Goal: Task Accomplishment & Management: Use online tool/utility

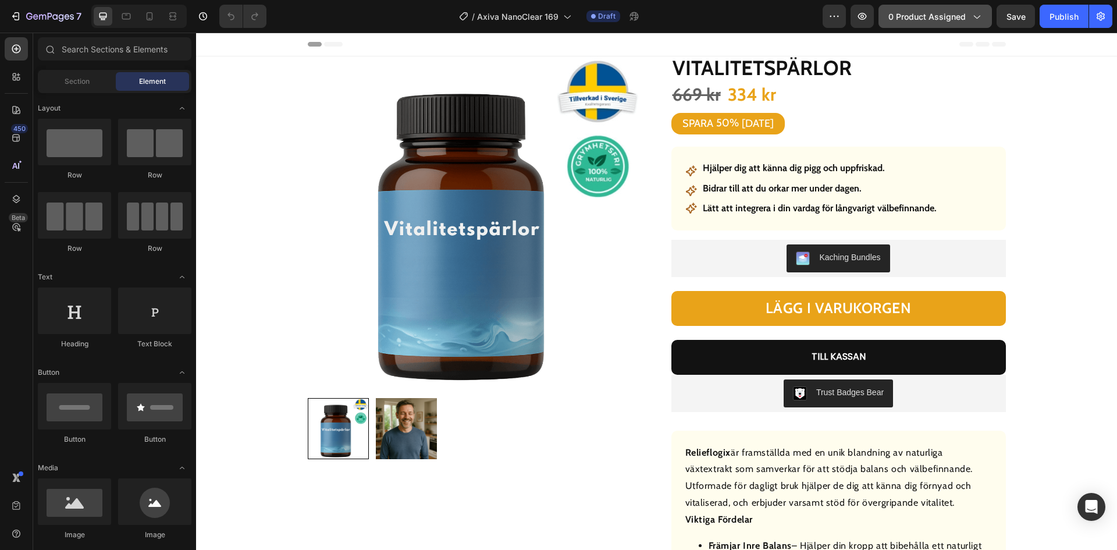
click at [926, 13] on span "0 product assigned" at bounding box center [927, 16] width 77 height 12
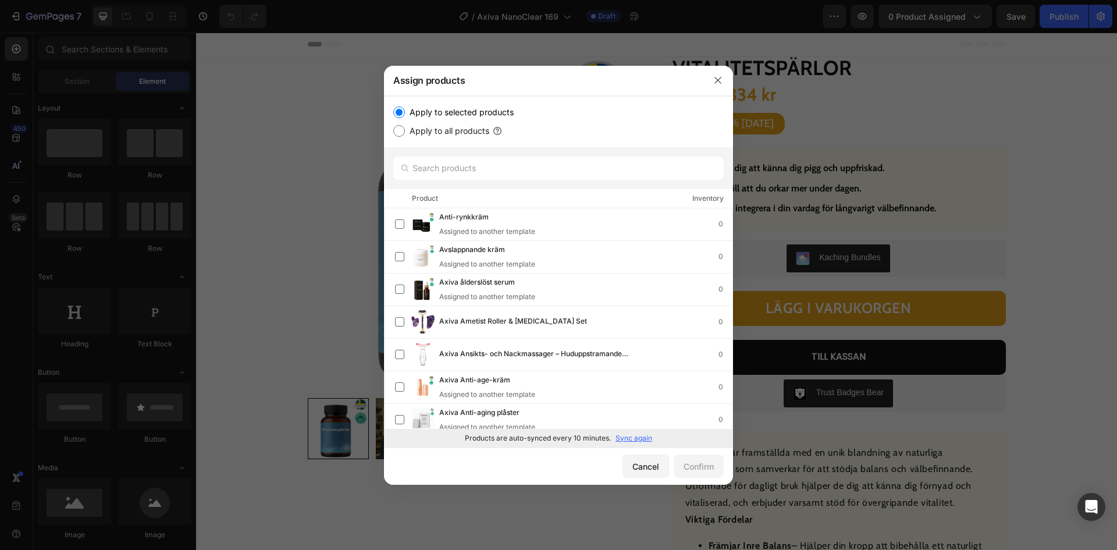
click at [619, 440] on p "Sync again" at bounding box center [634, 438] width 37 height 10
click at [482, 172] on input "text" at bounding box center [558, 168] width 331 height 23
paste input "Rengörande olja"
type input "Rengörande olja"
click at [471, 170] on input "text" at bounding box center [558, 168] width 331 height 23
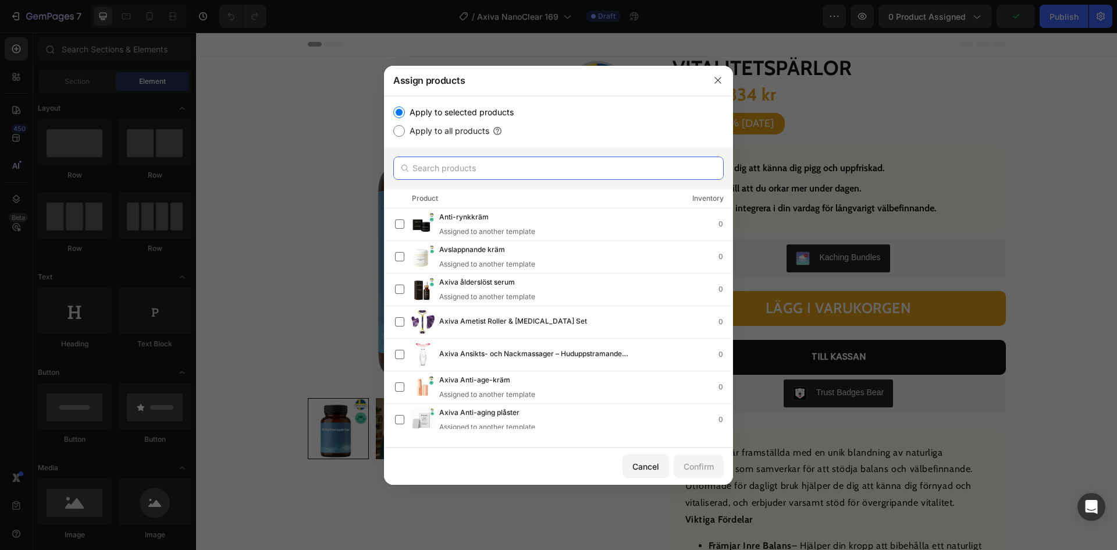
paste input "Rengörande olja"
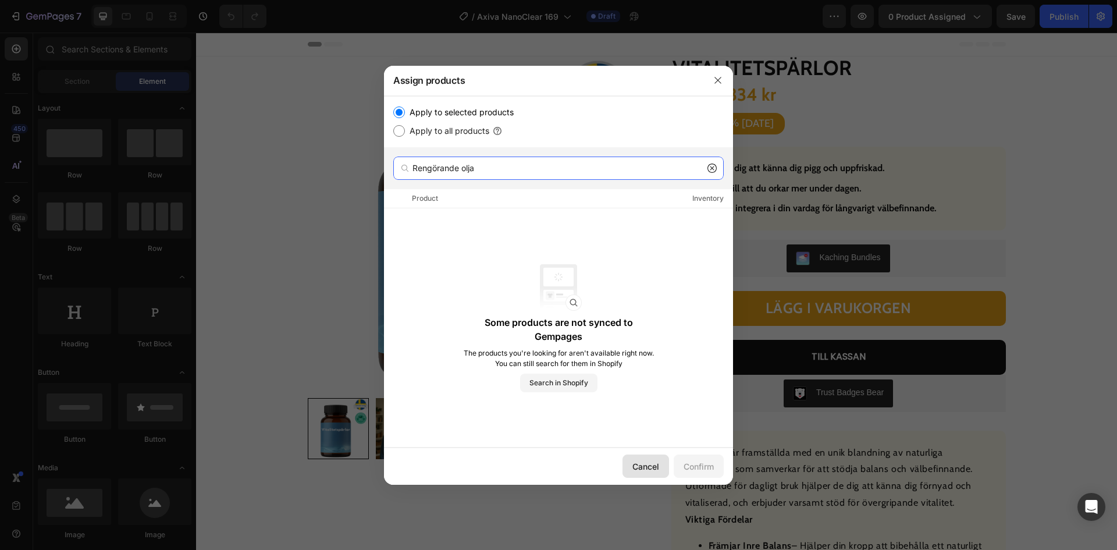
type input "Rengörande olja"
click at [647, 466] on div "Cancel" at bounding box center [646, 466] width 27 height 12
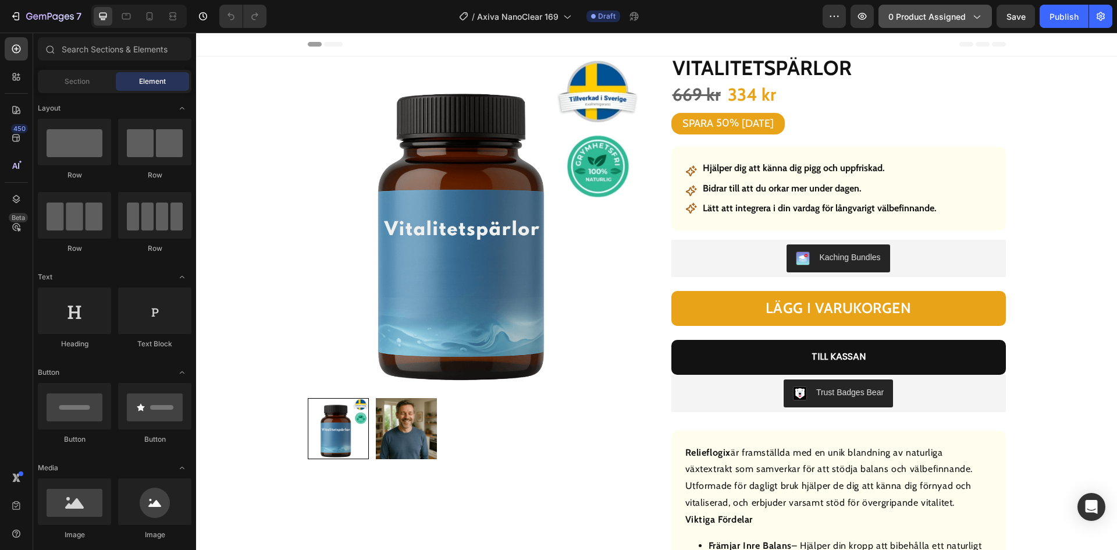
click at [911, 15] on span "0 product assigned" at bounding box center [927, 16] width 77 height 12
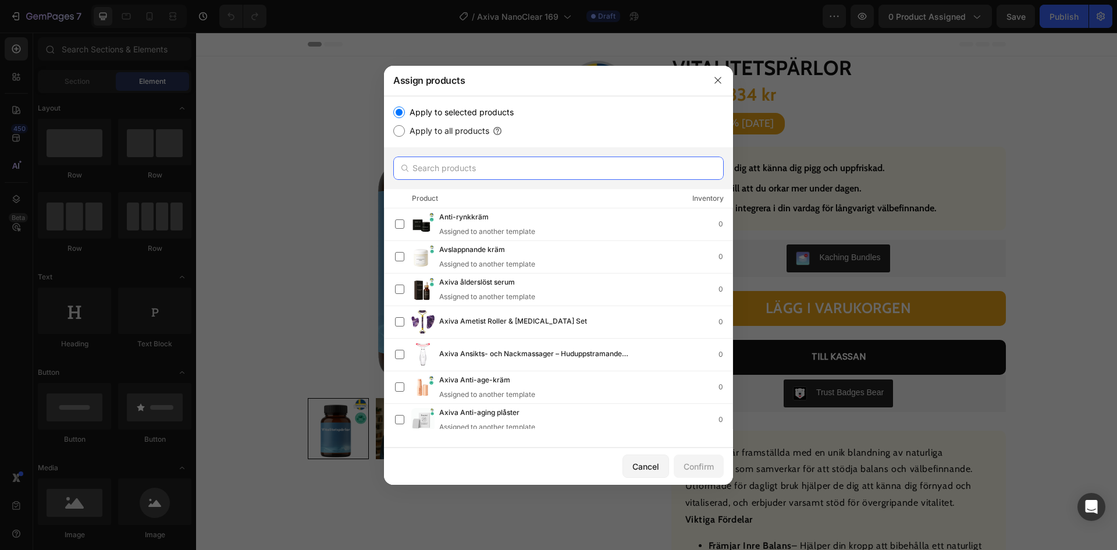
click at [444, 168] on input "text" at bounding box center [558, 168] width 331 height 23
paste input "Rengörande olja"
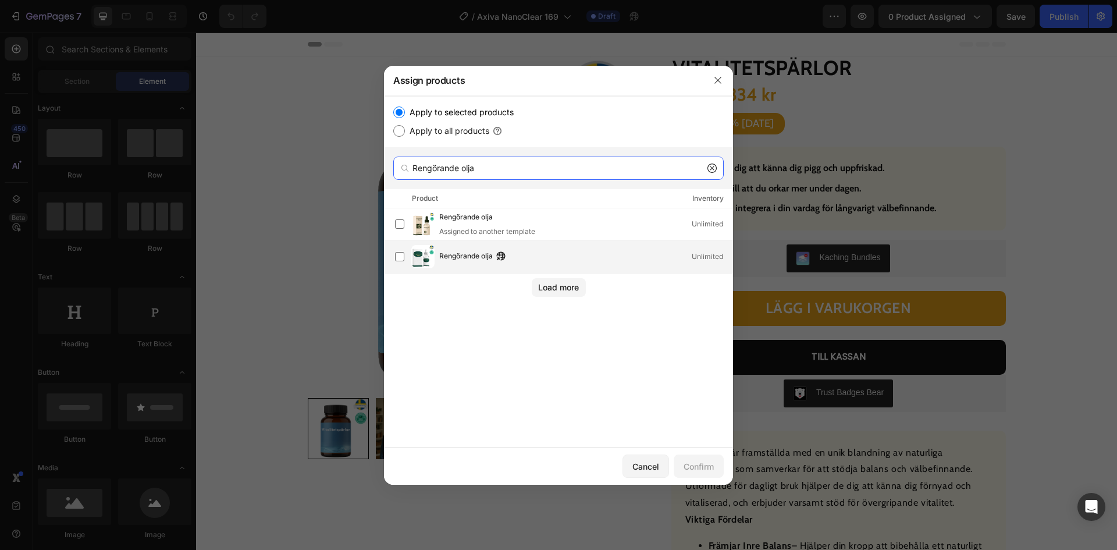
type input "Rengörande olja"
drag, startPoint x: 470, startPoint y: 256, endPoint x: 464, endPoint y: 260, distance: 6.8
click at [470, 256] on span "Rengörande olja" at bounding box center [466, 256] width 54 height 13
click at [690, 462] on div "Confirm" at bounding box center [699, 466] width 30 height 12
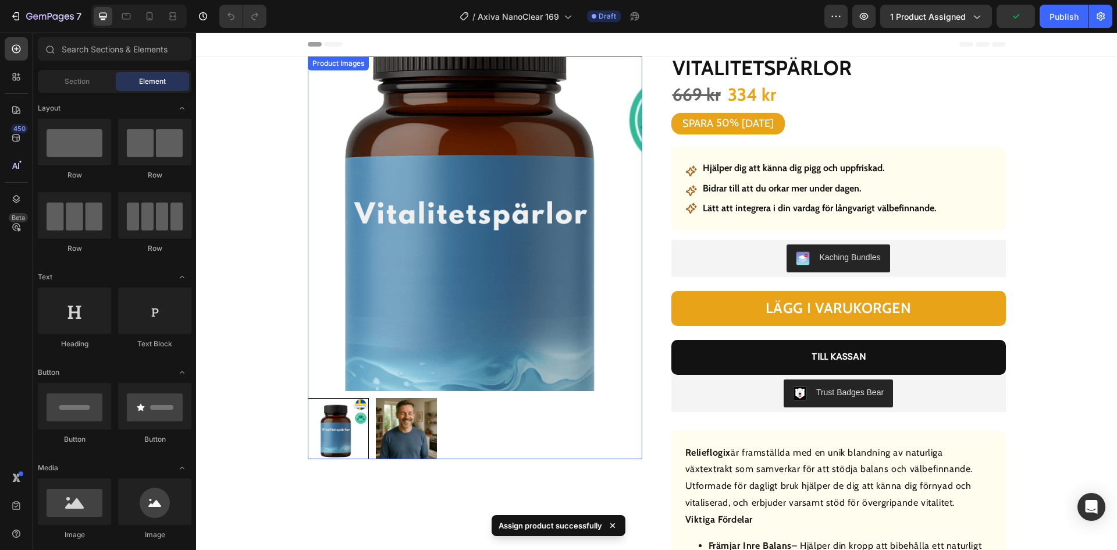
click at [421, 244] on img at bounding box center [475, 223] width 335 height 335
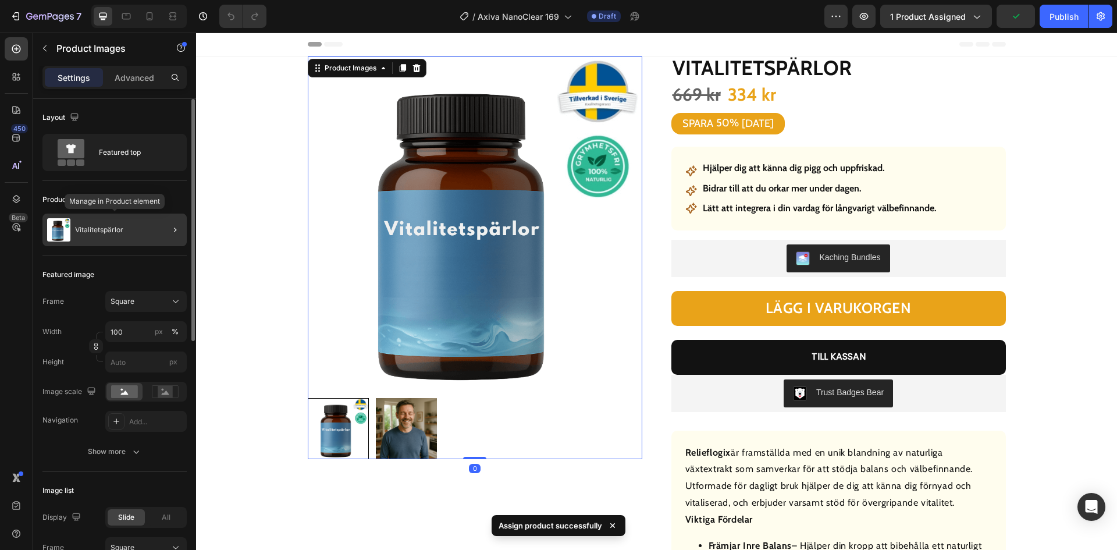
click at [109, 229] on p "Vitalitetspärlor" at bounding box center [99, 230] width 48 height 8
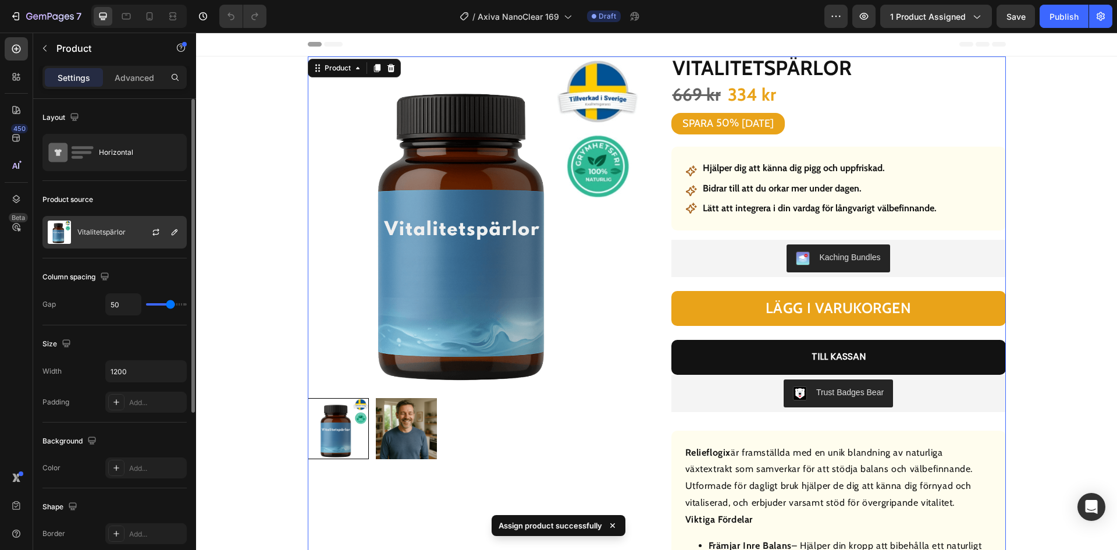
click at [116, 232] on p "Vitalitetspärlor" at bounding box center [101, 232] width 48 height 8
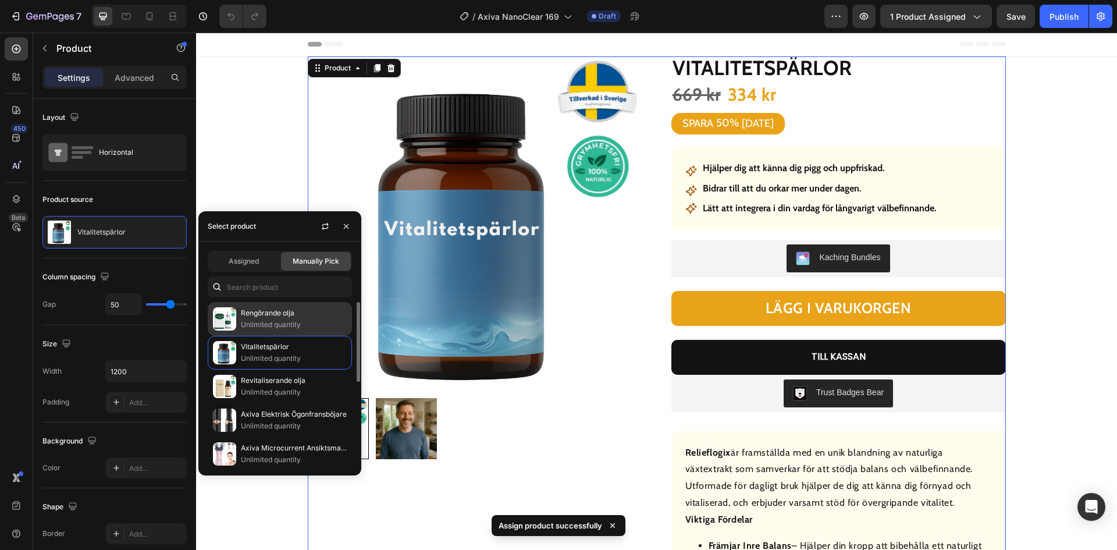
click at [269, 318] on p "Rengörande olja" at bounding box center [294, 313] width 106 height 12
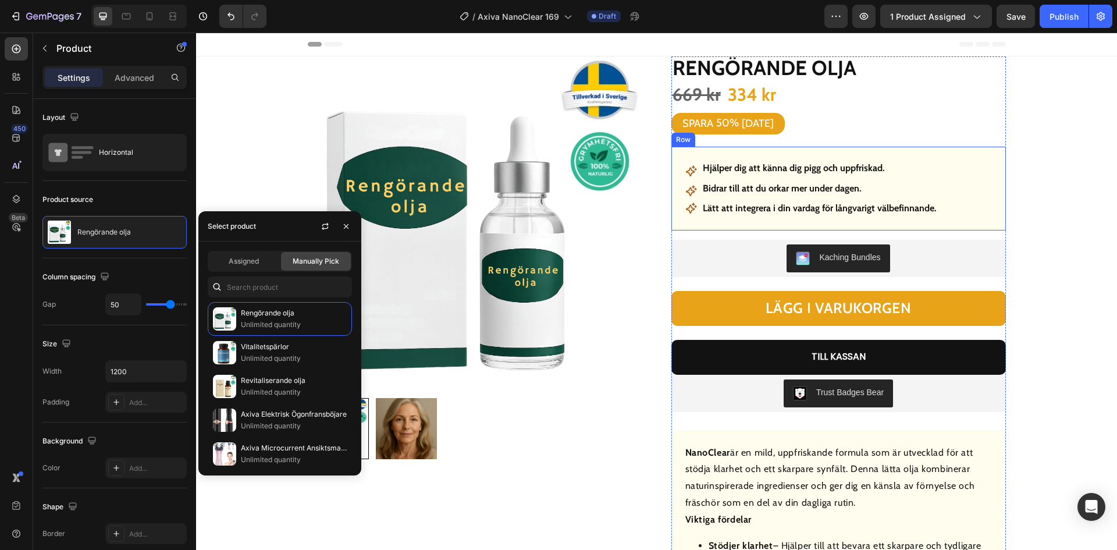
click at [777, 169] on strong "Hjälper dig att känna dig pigg och uppfriskad." at bounding box center [794, 167] width 182 height 11
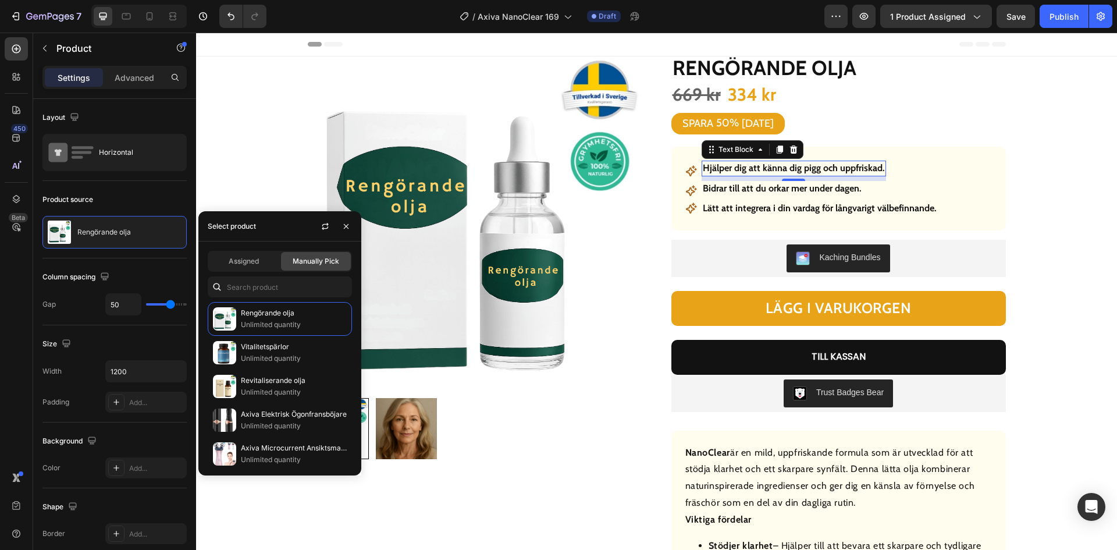
click at [777, 169] on strong "Hjälper dig att känna dig pigg och uppfriskad." at bounding box center [794, 167] width 182 height 11
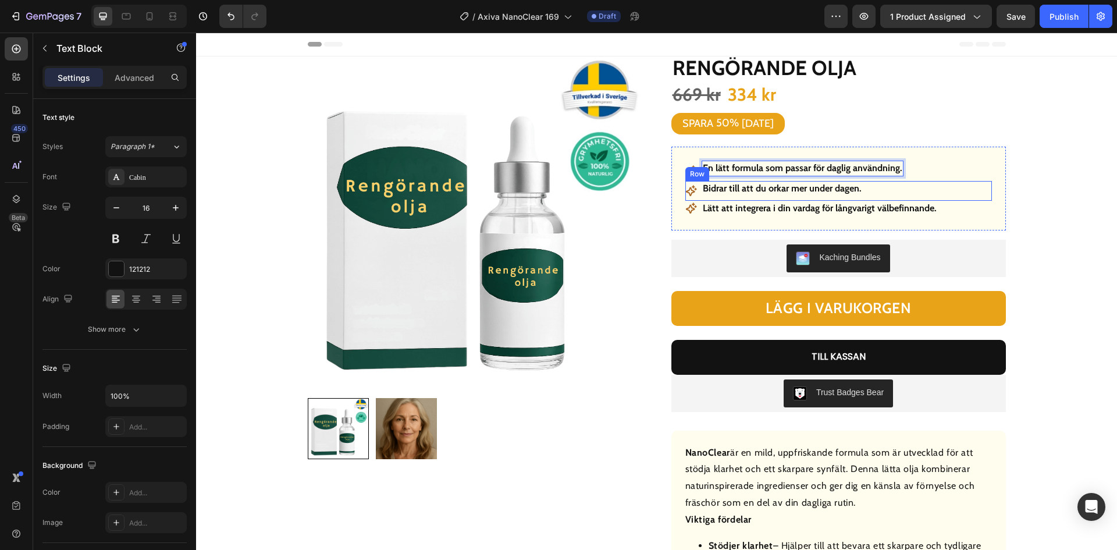
click at [792, 189] on strong "Bidrar till att du orkar mer under dagen." at bounding box center [782, 188] width 159 height 11
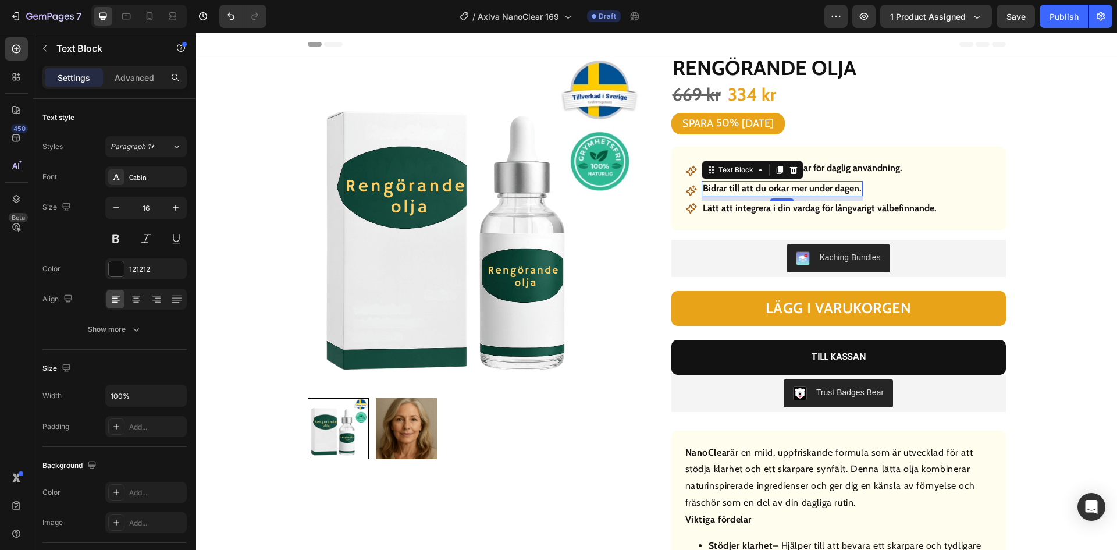
click at [792, 189] on strong "Bidrar till att du orkar mer under dagen." at bounding box center [782, 188] width 159 height 11
click at [850, 211] on strong "Lätt att integrera i din vardag för långvarigt välbefinnande." at bounding box center [820, 208] width 234 height 11
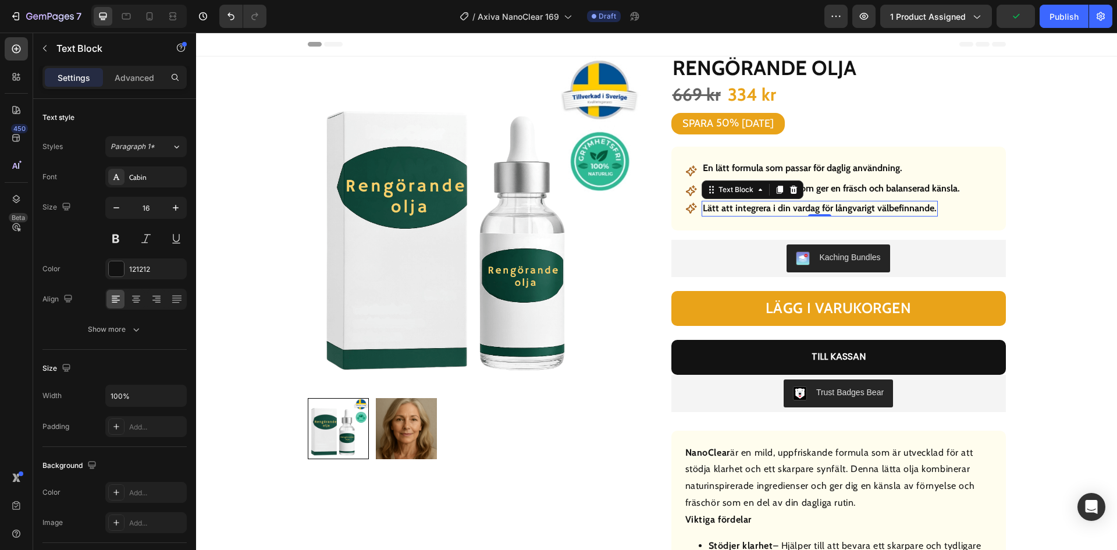
click at [851, 210] on strong "Lätt att integrera i din vardag för långvarigt välbefinnande." at bounding box center [820, 208] width 234 height 11
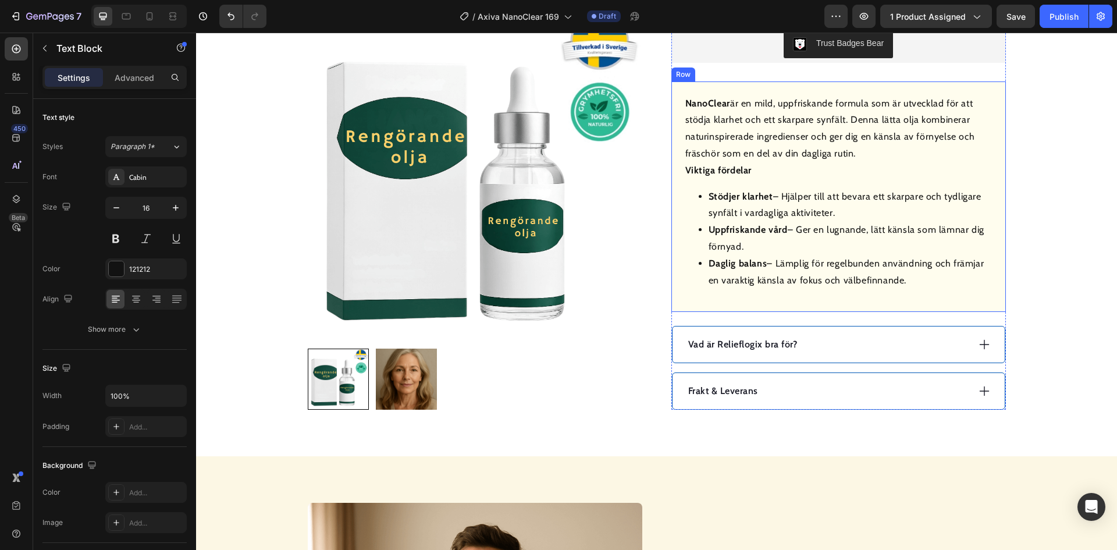
scroll to position [524, 0]
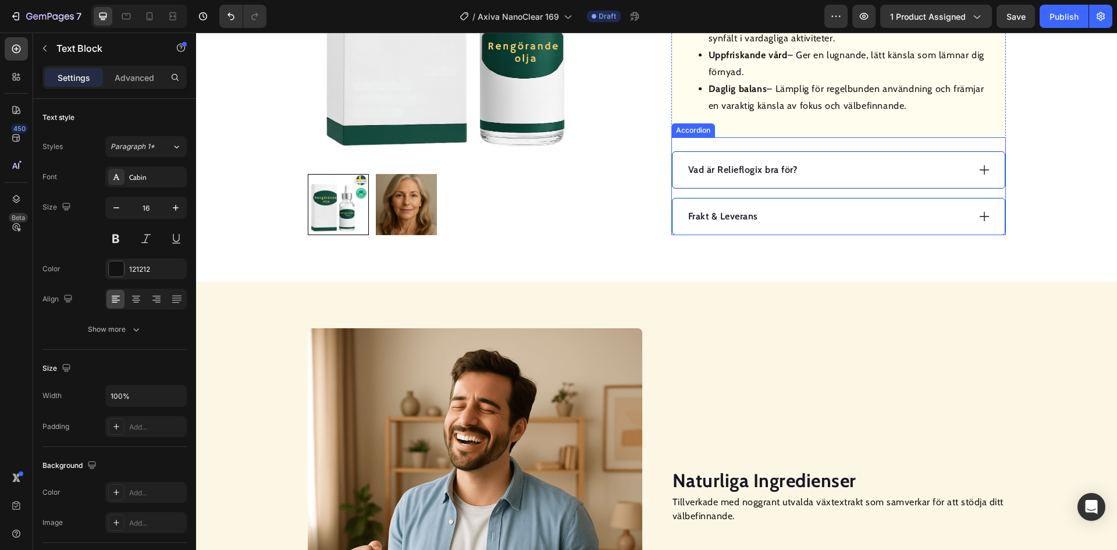
drag, startPoint x: 876, startPoint y: 208, endPoint x: 872, endPoint y: 212, distance: 6.2
click at [877, 207] on div "Frakt & Leverans" at bounding box center [839, 216] width 332 height 36
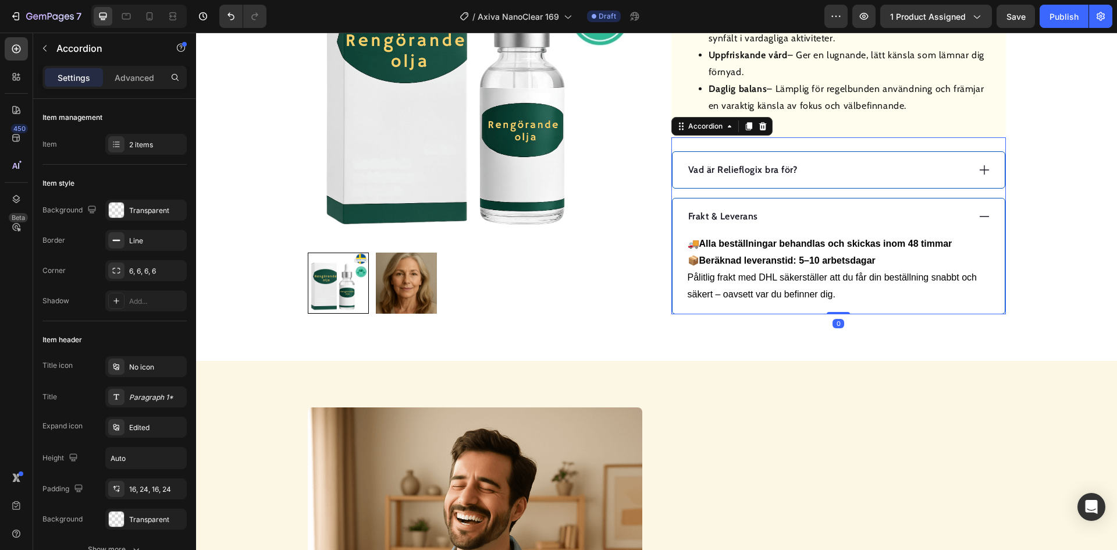
drag, startPoint x: 865, startPoint y: 213, endPoint x: 849, endPoint y: 216, distance: 17.1
click at [865, 213] on div "Frakt & Leverans" at bounding box center [828, 216] width 282 height 17
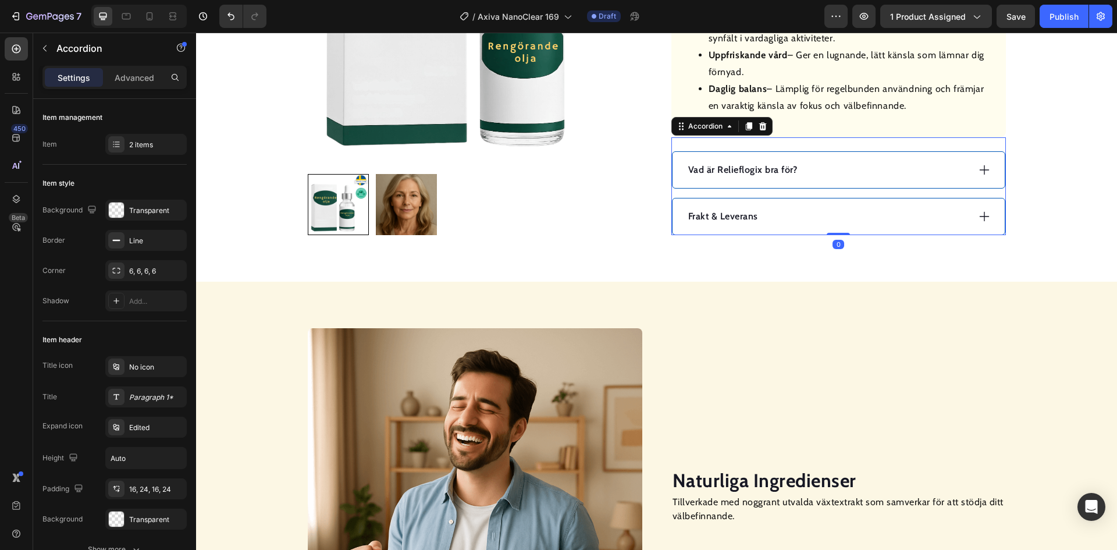
click at [852, 163] on div "Vad är Relieflogix bra för?" at bounding box center [828, 169] width 282 height 17
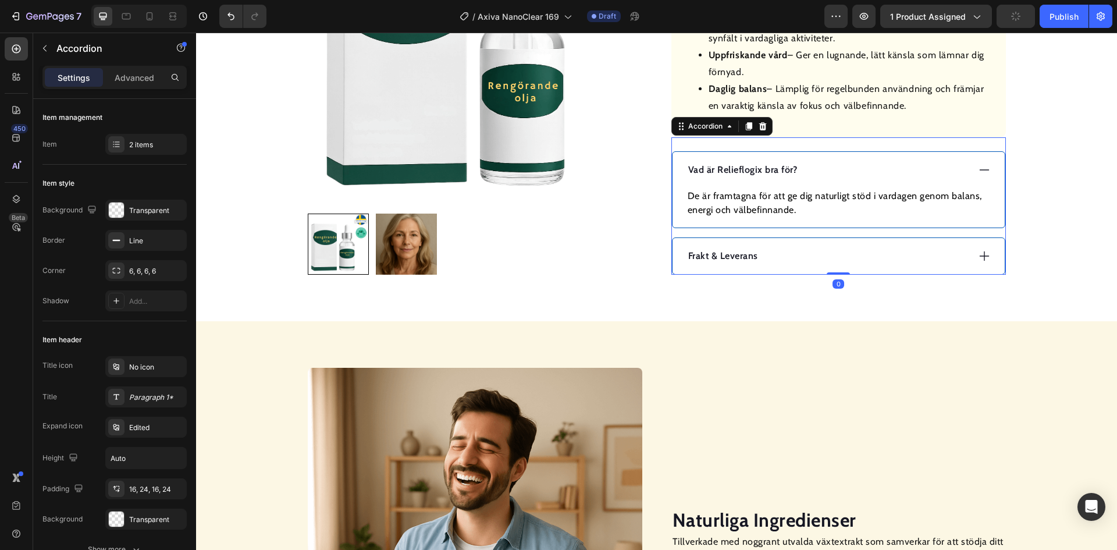
click at [852, 163] on div "Vad är Relieflogix bra för?" at bounding box center [828, 169] width 282 height 17
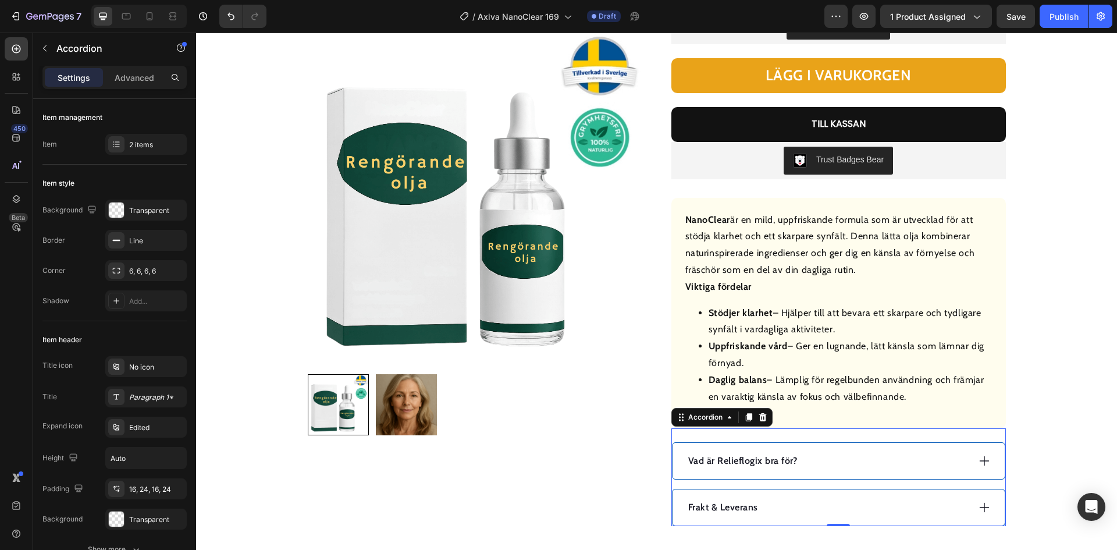
scroll to position [407, 0]
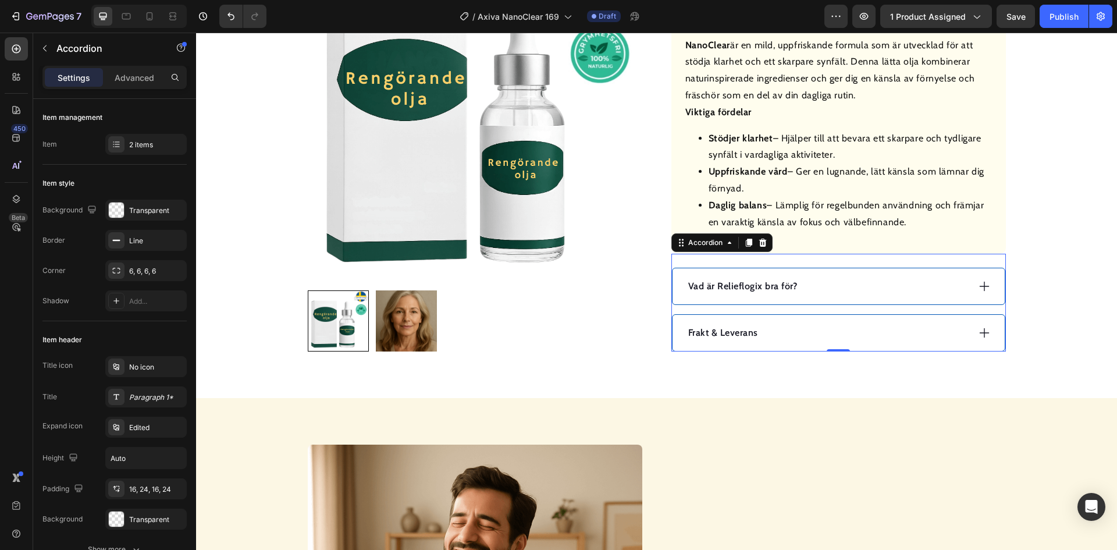
click at [851, 288] on div "Vad är Relieflogix bra för?" at bounding box center [828, 286] width 282 height 17
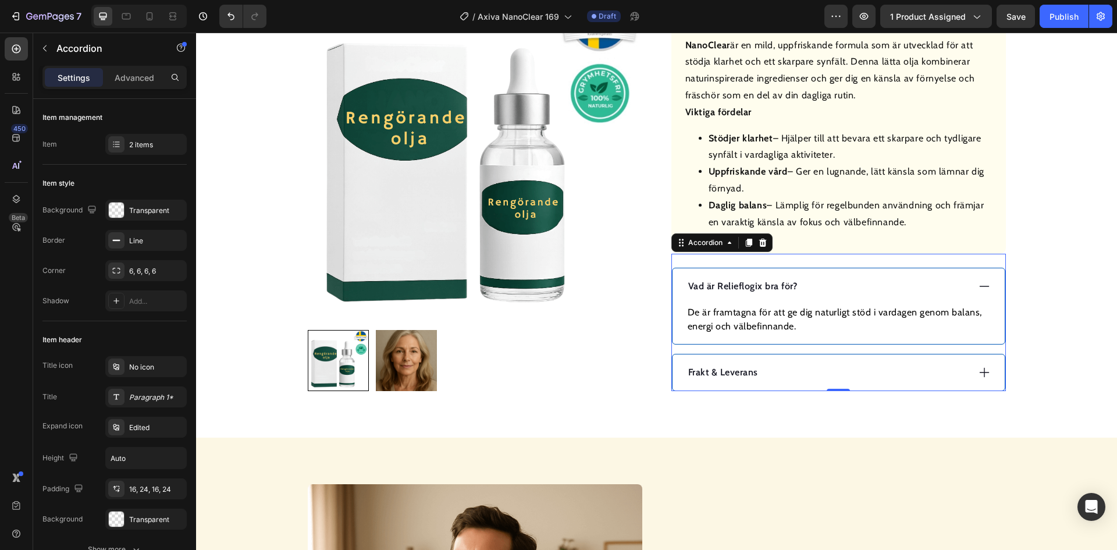
click at [737, 280] on p "Vad är Relieflogix bra för?" at bounding box center [743, 286] width 109 height 14
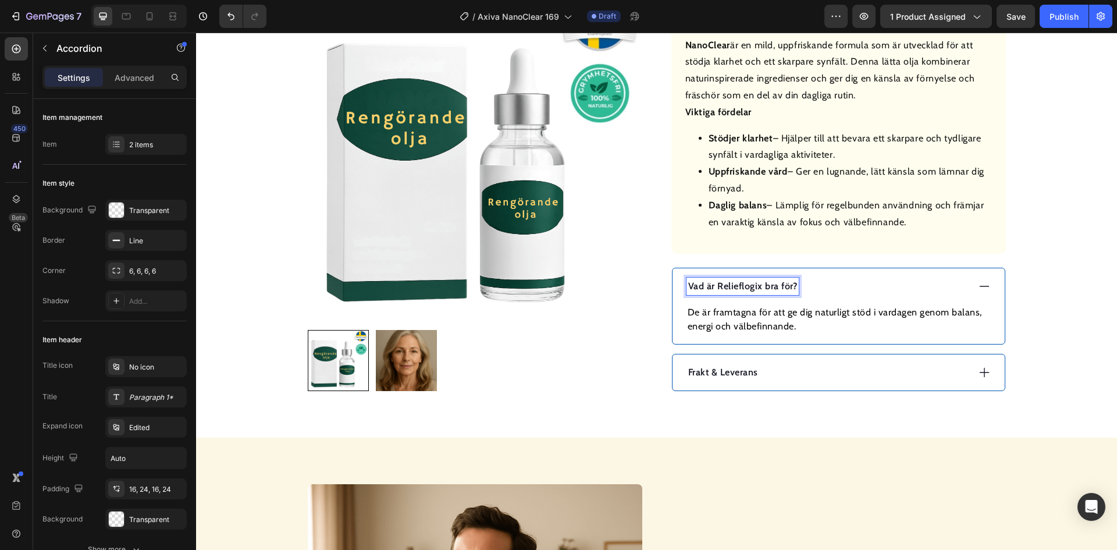
click at [728, 283] on p "Vad är Relieflogix bra för?" at bounding box center [743, 286] width 109 height 14
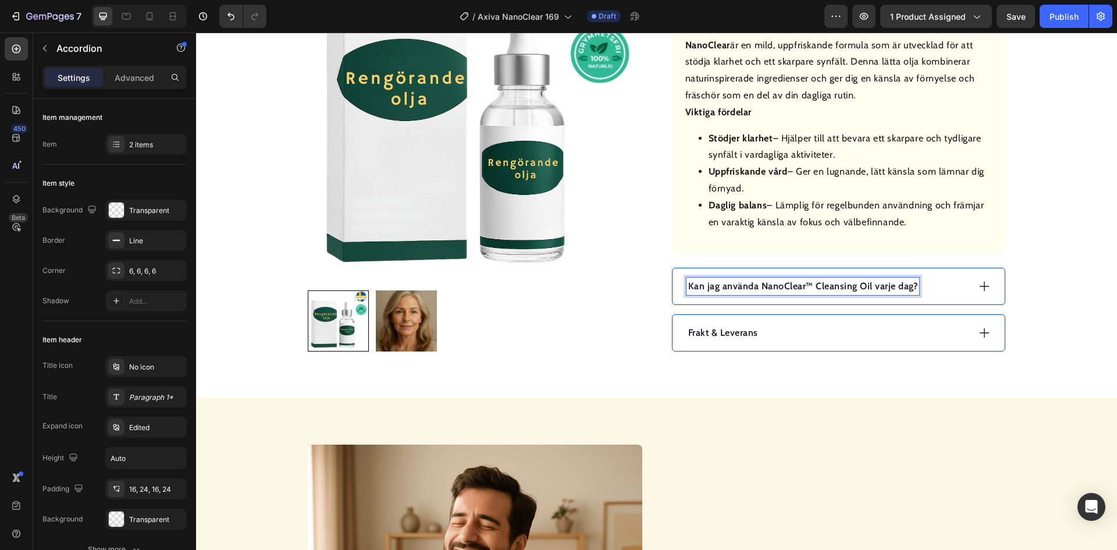
click at [870, 288] on p "Kan jag använda NanoClear™ Cleansing Oil varje dag?" at bounding box center [804, 286] width 230 height 14
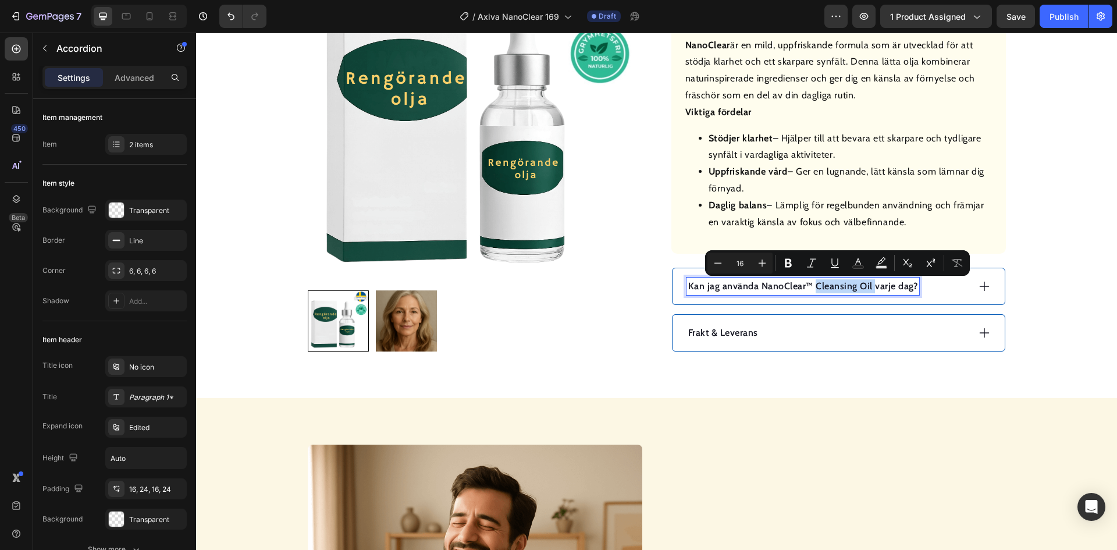
drag, startPoint x: 869, startPoint y: 286, endPoint x: 821, endPoint y: 292, distance: 48.7
click at [812, 286] on p "Kan jag använda NanoClear™ Cleansing Oil varje dag?" at bounding box center [804, 286] width 230 height 14
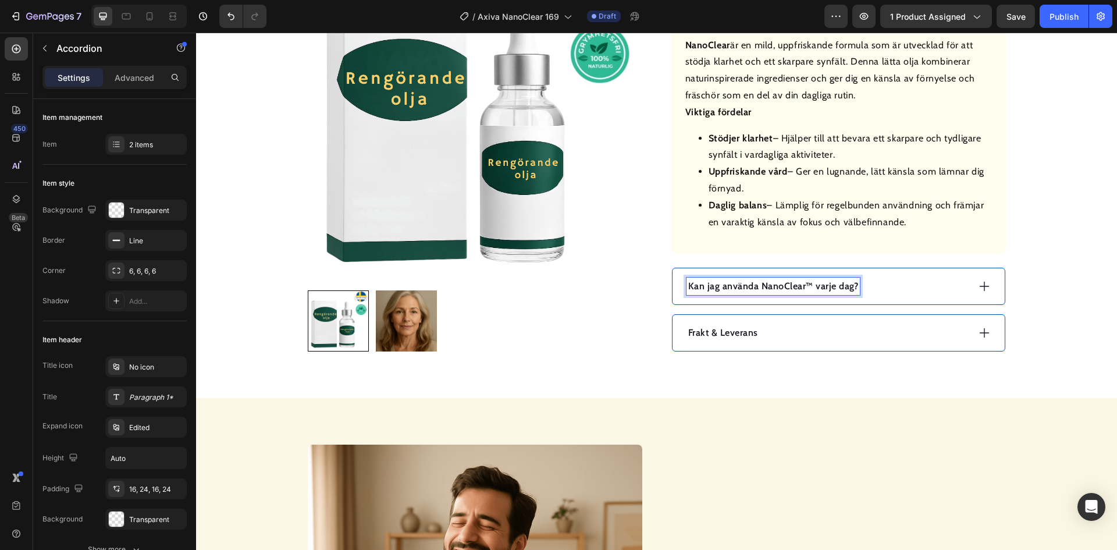
click at [806, 285] on p "Kan jag använda NanoClear™ varje dag?" at bounding box center [774, 286] width 171 height 14
click at [906, 289] on div "Kan jag använda NanoClear varje dag?" at bounding box center [828, 286] width 282 height 17
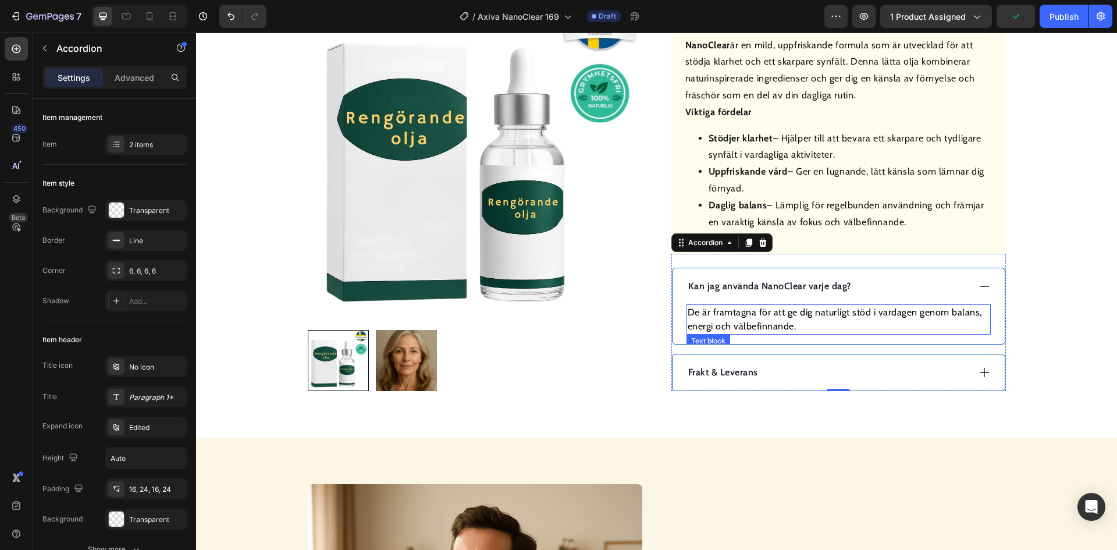
click at [786, 315] on p "De är framtagna för att ge dig naturligt stöd i vardagen genom balans, energi o…" at bounding box center [839, 320] width 302 height 28
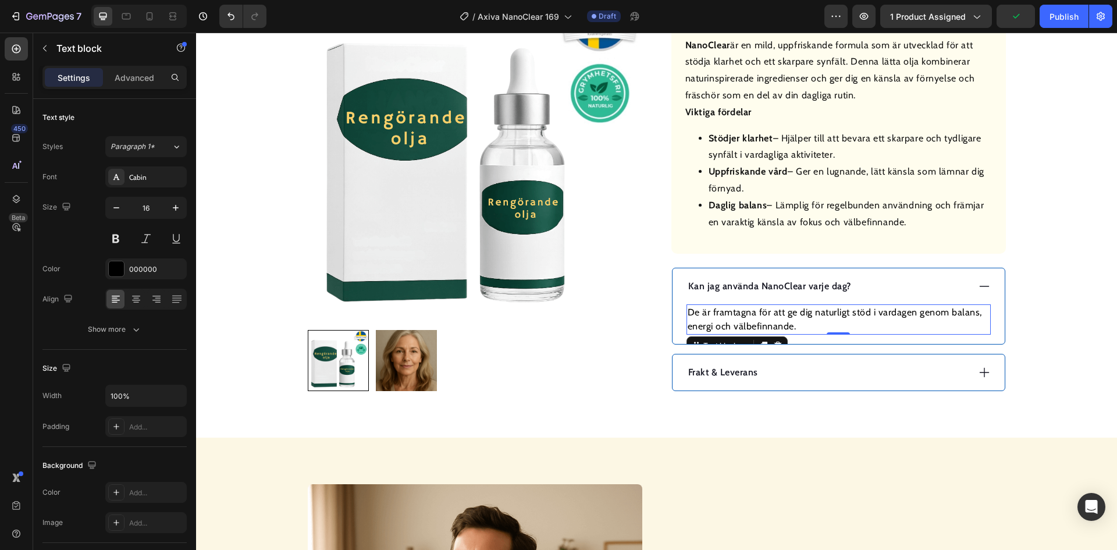
click at [786, 315] on p "De är framtagna för att ge dig naturligt stöd i vardagen genom balans, energi o…" at bounding box center [839, 320] width 302 height 28
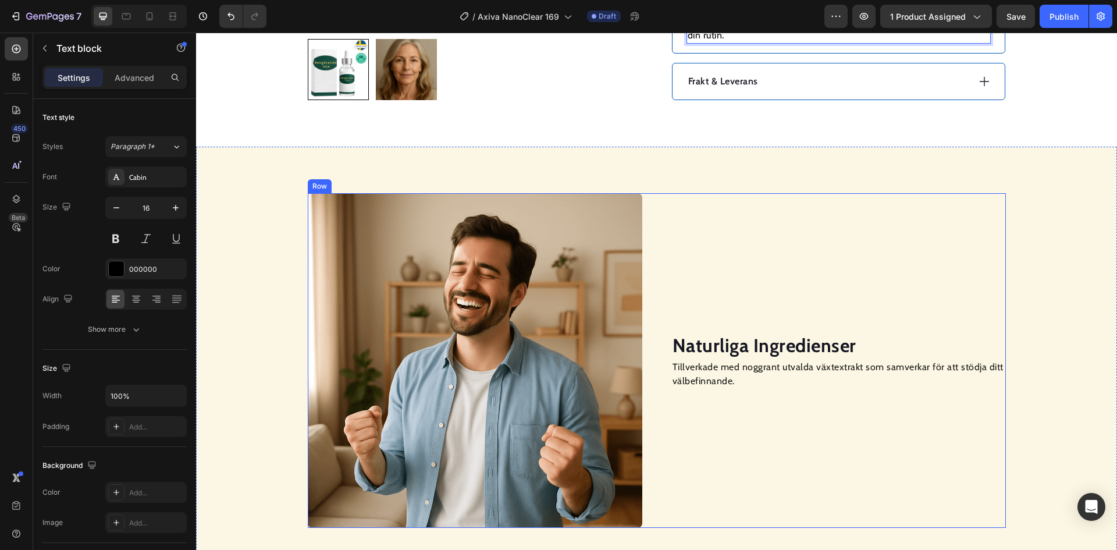
scroll to position [757, 0]
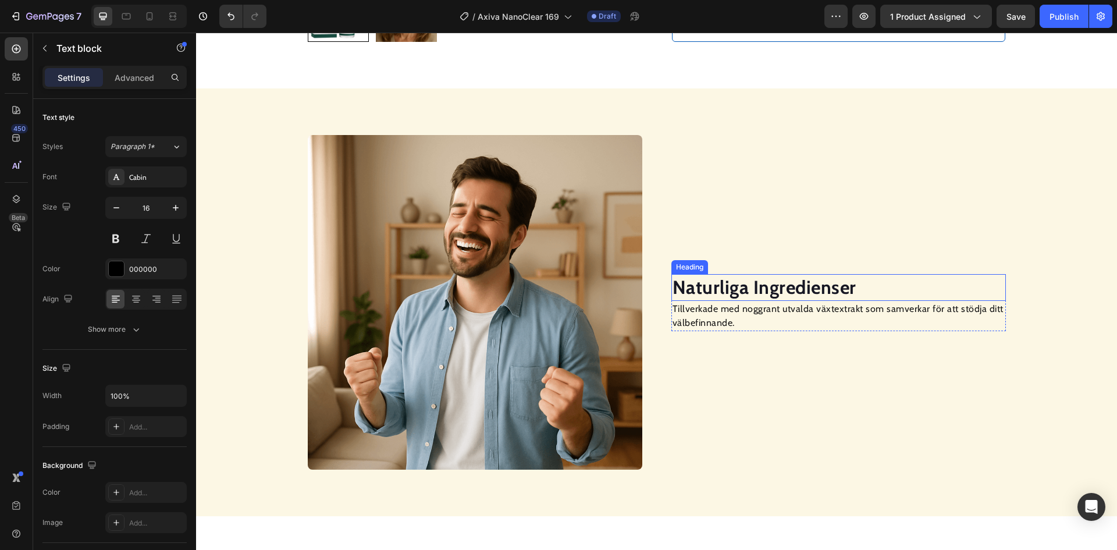
click at [714, 290] on strong "Naturliga Ingredienser" at bounding box center [765, 287] width 184 height 23
click at [702, 313] on p "Tillverkade med noggrant utvalda växtextrakt som samverkar för att stödja ditt …" at bounding box center [839, 316] width 332 height 28
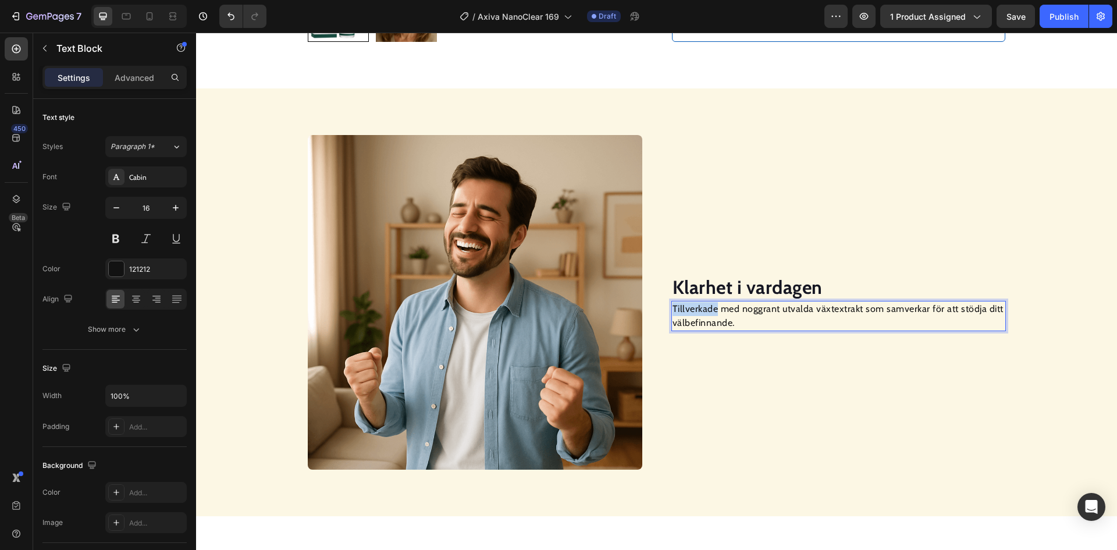
click at [702, 313] on p "Tillverkade med noggrant utvalda växtextrakt som samverkar för att stödja ditt …" at bounding box center [839, 316] width 332 height 28
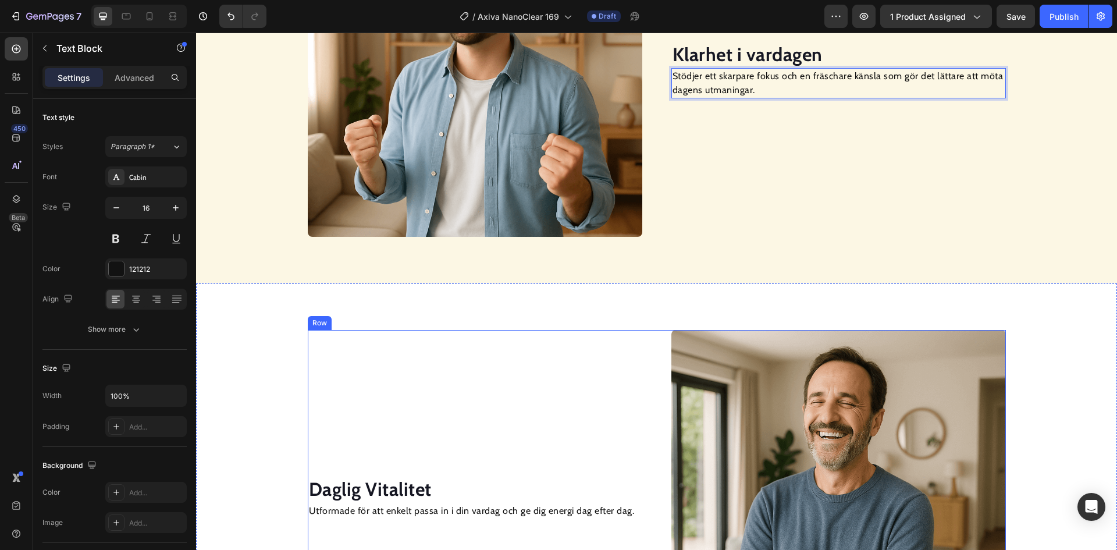
scroll to position [1106, 0]
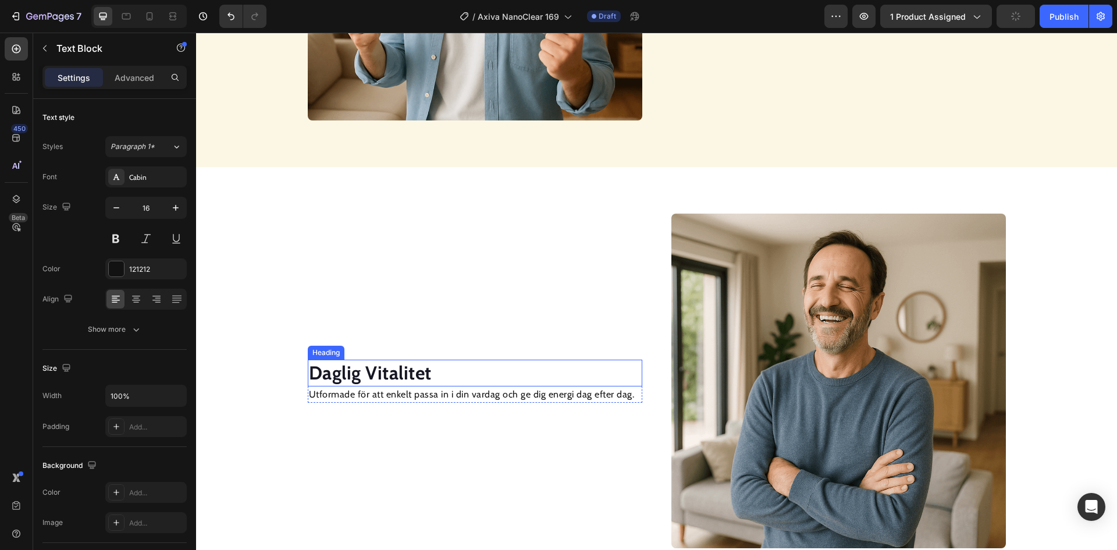
click at [364, 371] on strong "Daglig Vitalitet" at bounding box center [370, 372] width 123 height 23
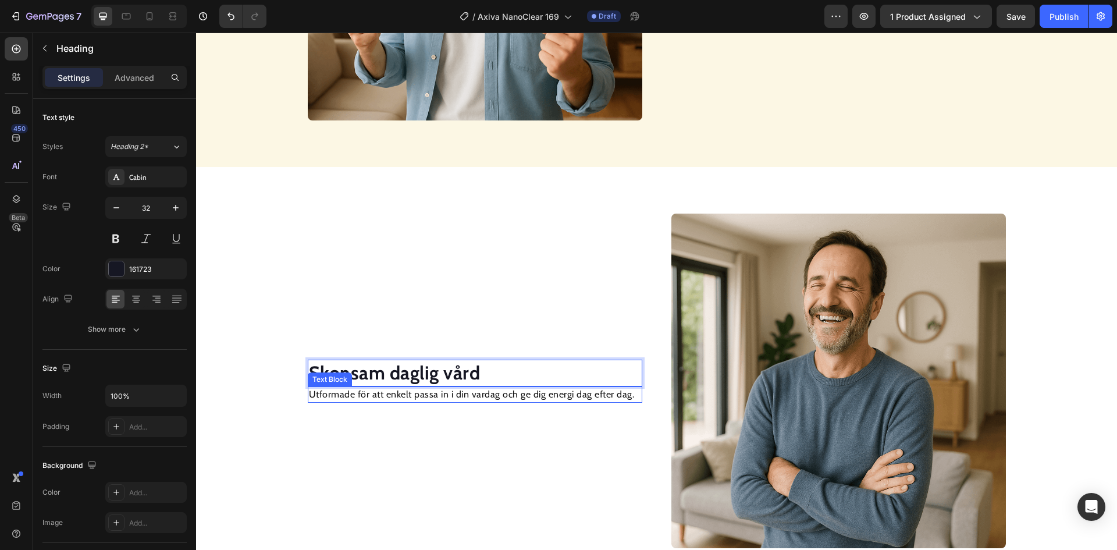
click at [438, 396] on p "Utformade för att enkelt passa in i din vardag och ge dig energi dag efter dag." at bounding box center [475, 395] width 332 height 14
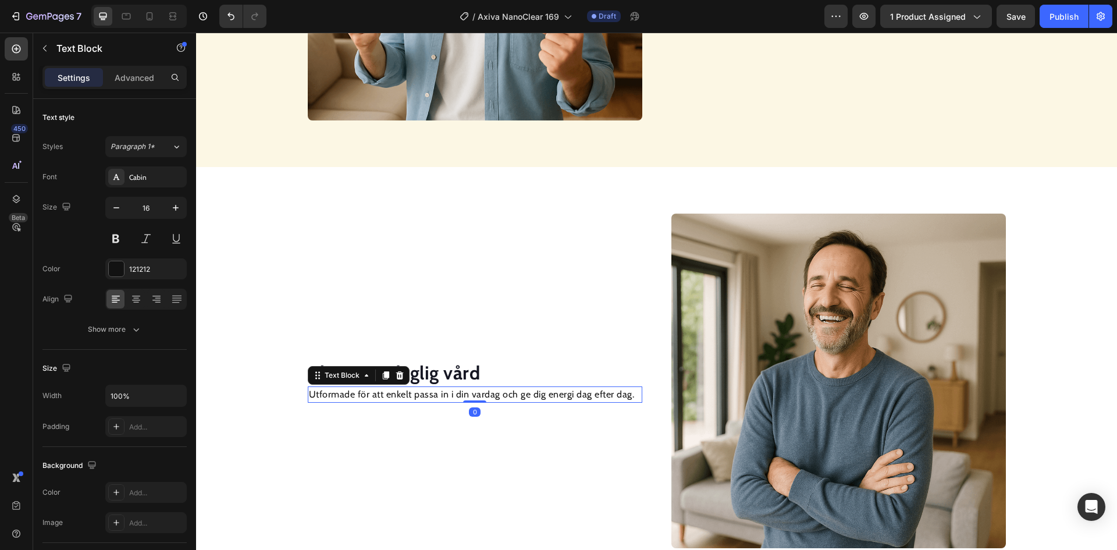
click at [438, 396] on p "Utformade för att enkelt passa in i din vardag och ge dig energi dag efter dag." at bounding box center [475, 395] width 332 height 14
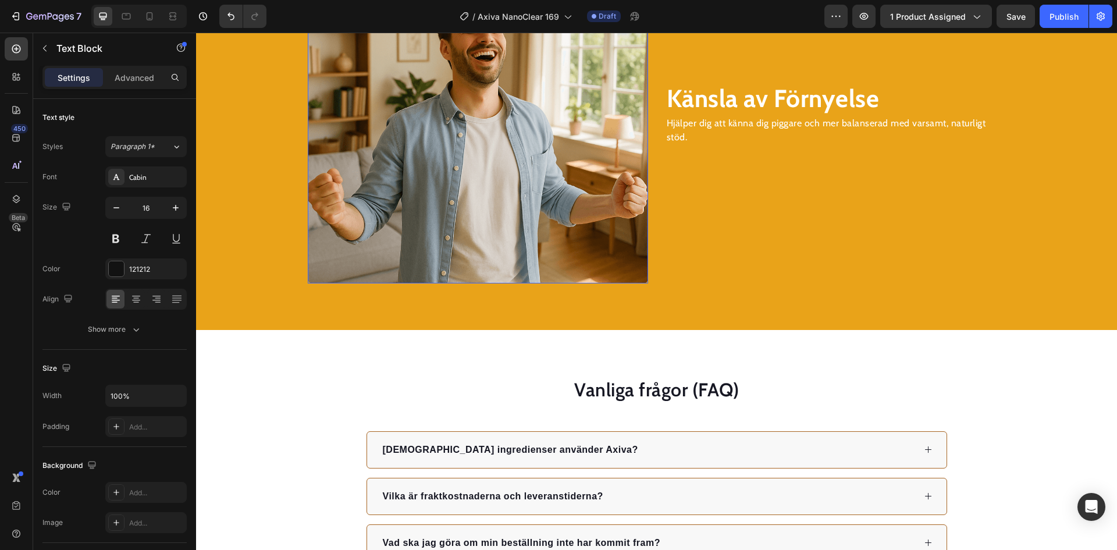
scroll to position [1630, 0]
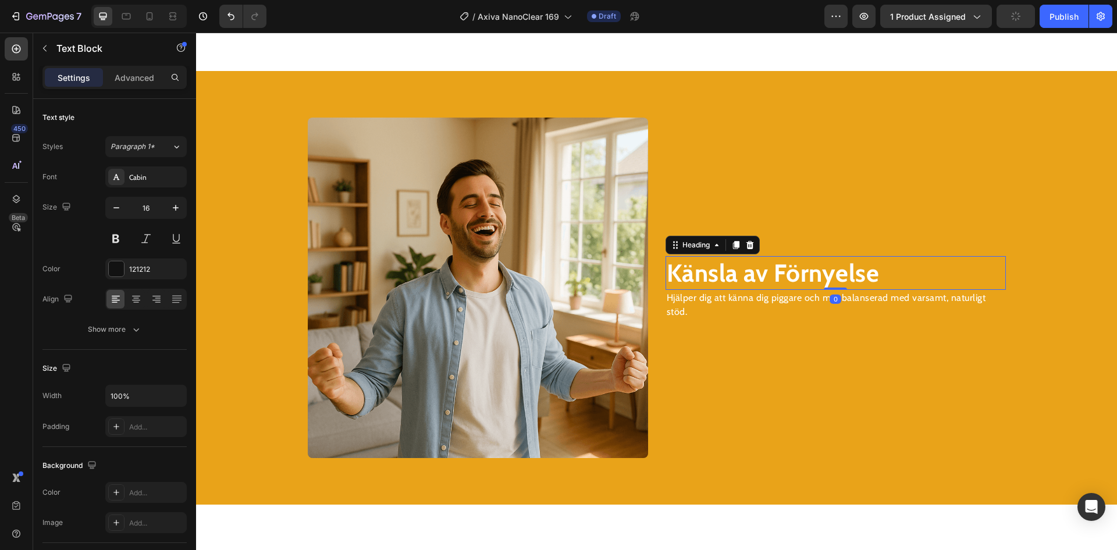
click at [721, 274] on strong "Känsla av Förnyelse" at bounding box center [773, 273] width 213 height 30
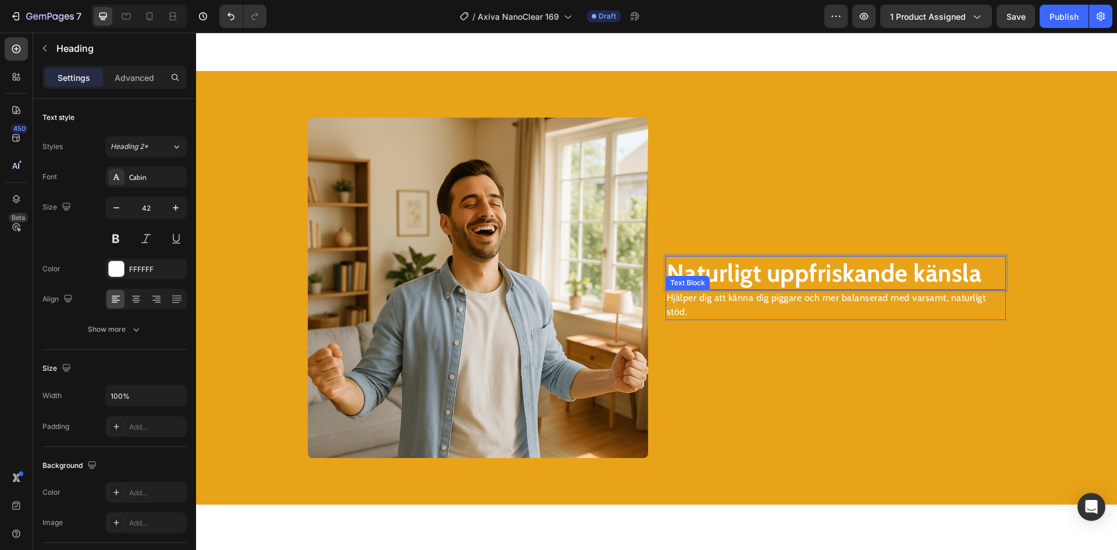
click at [714, 300] on p "Hjälper dig att känna dig piggare och mer balanserad med varsamt, naturligt stö…" at bounding box center [836, 305] width 338 height 28
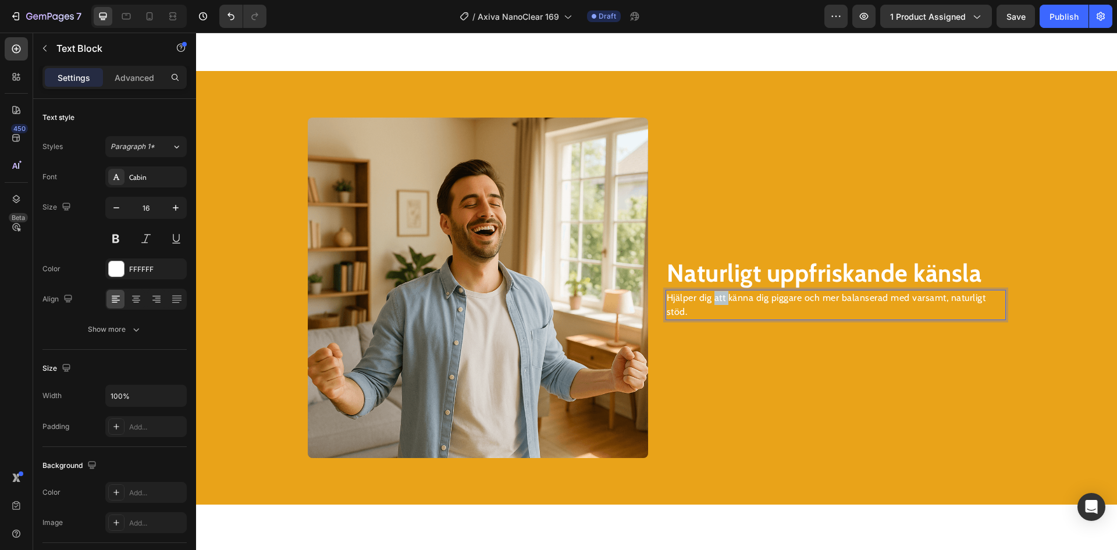
click at [714, 300] on p "Hjälper dig att känna dig piggare och mer balanserad med varsamt, naturligt stö…" at bounding box center [836, 305] width 338 height 28
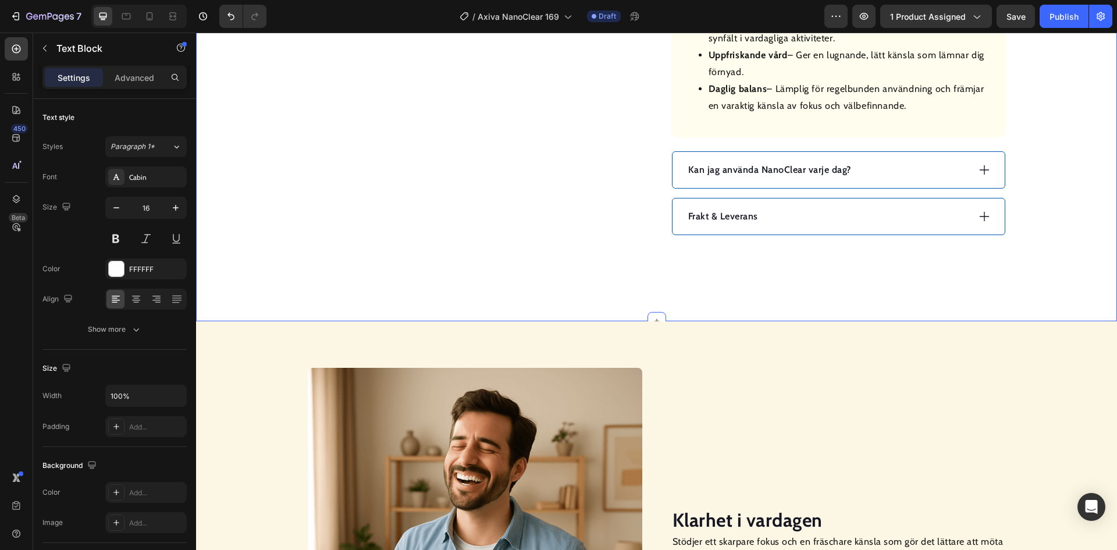
scroll to position [757, 0]
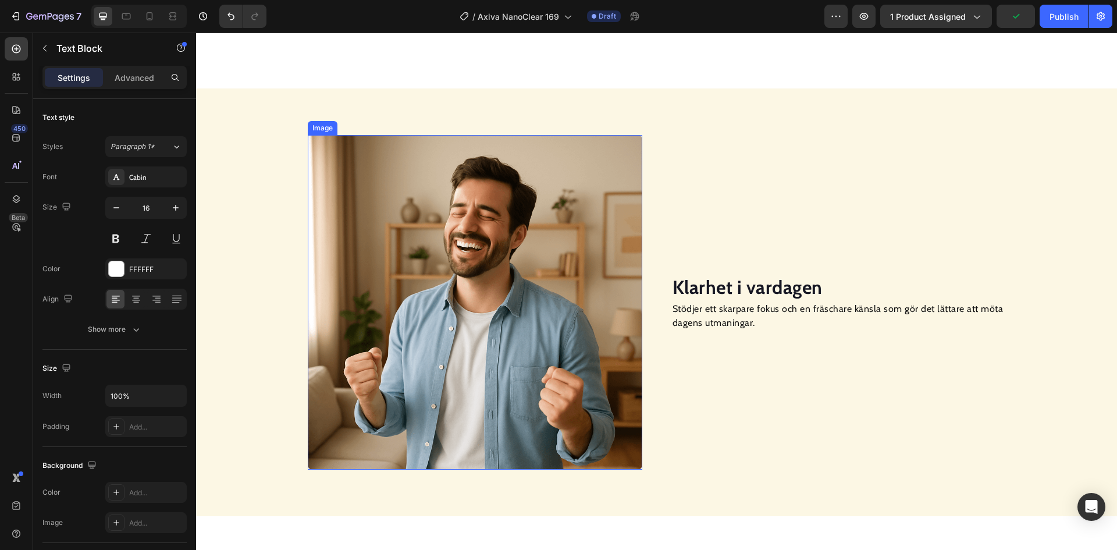
click at [450, 247] on img at bounding box center [475, 302] width 335 height 335
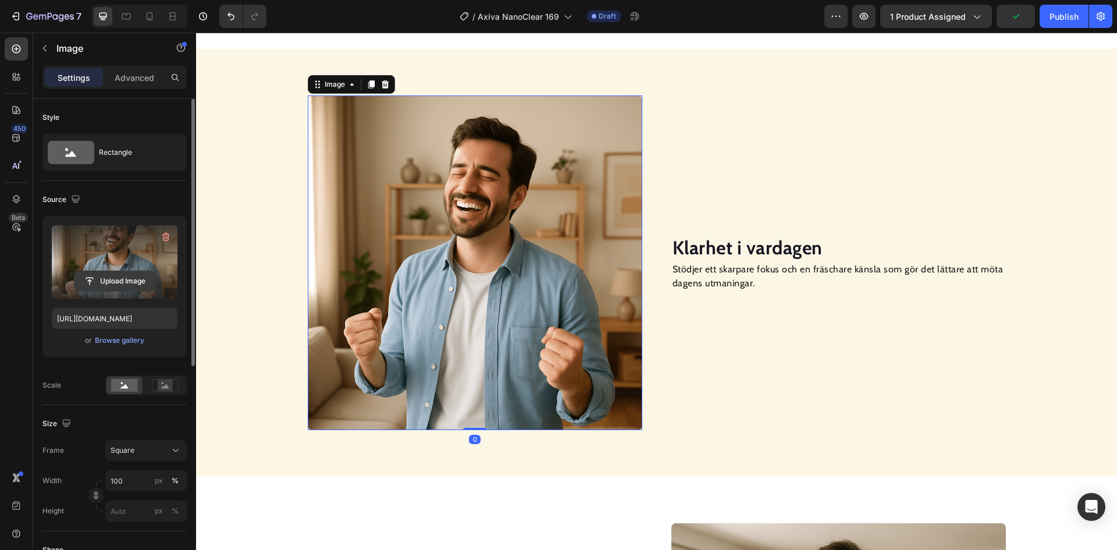
click at [131, 279] on input "file" at bounding box center [114, 281] width 80 height 20
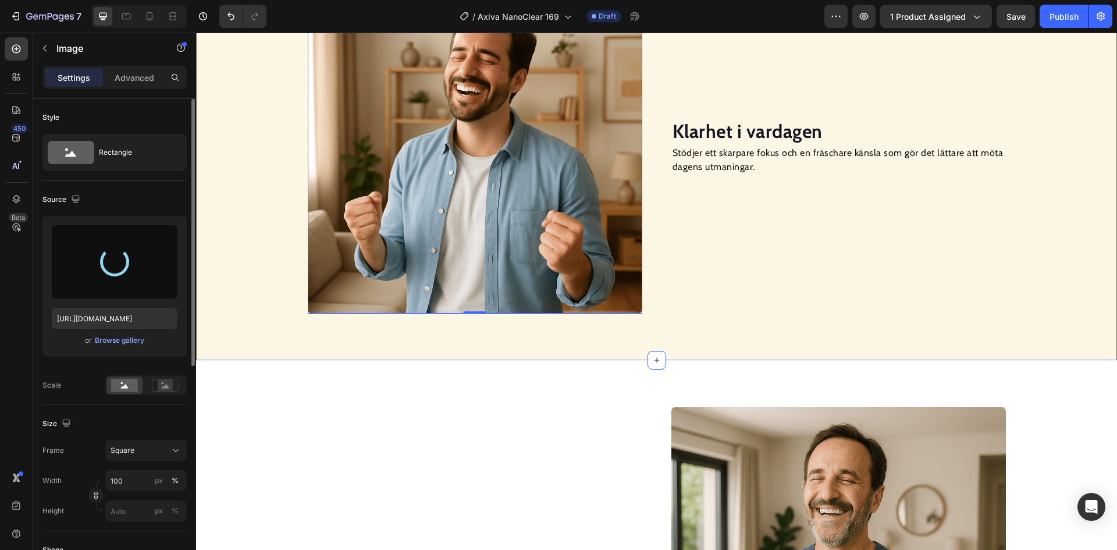
scroll to position [989, 0]
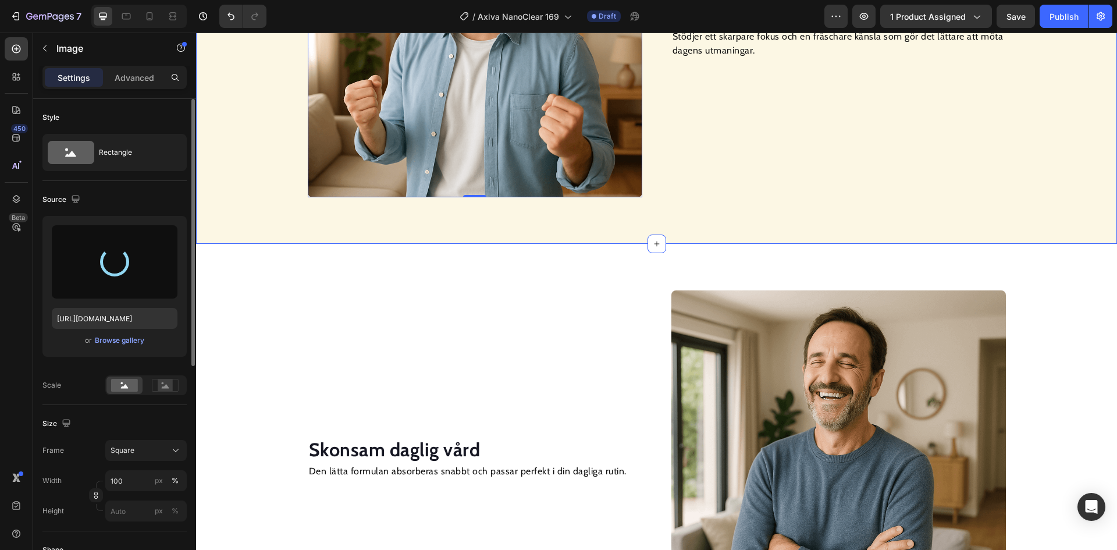
type input "[URL][DOMAIN_NAME]"
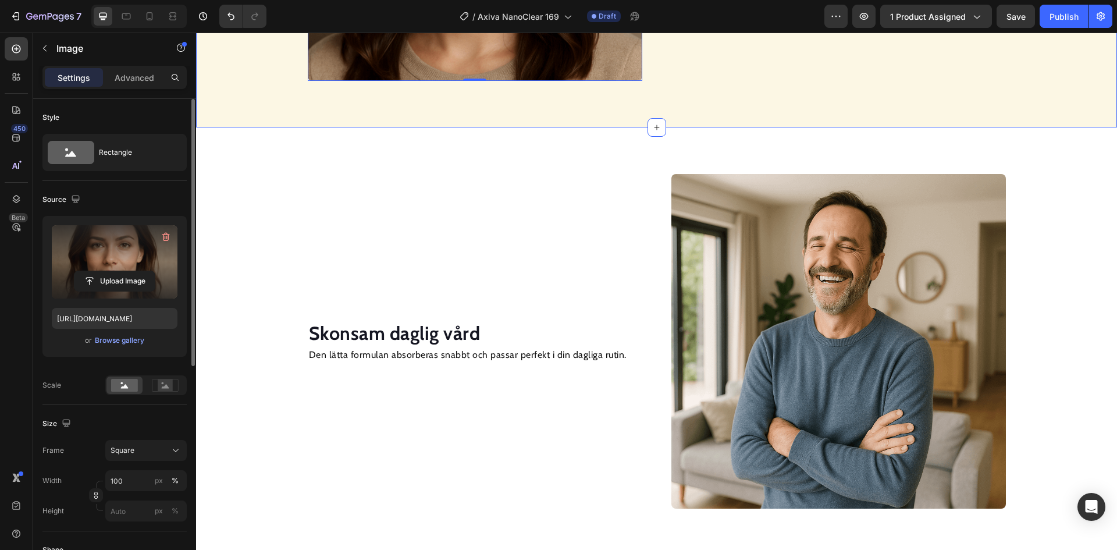
scroll to position [1164, 0]
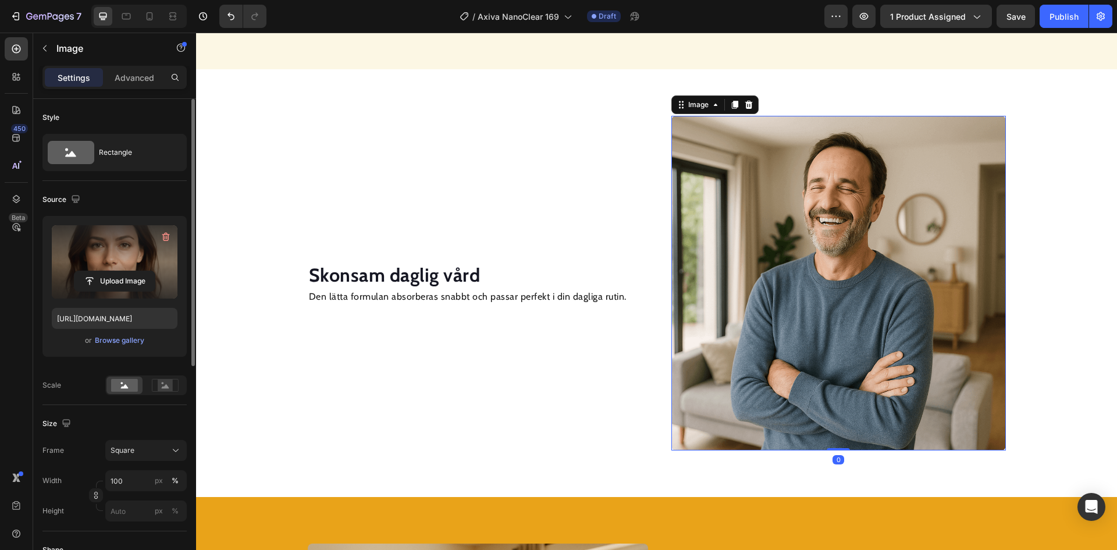
click at [768, 248] on img at bounding box center [839, 283] width 335 height 335
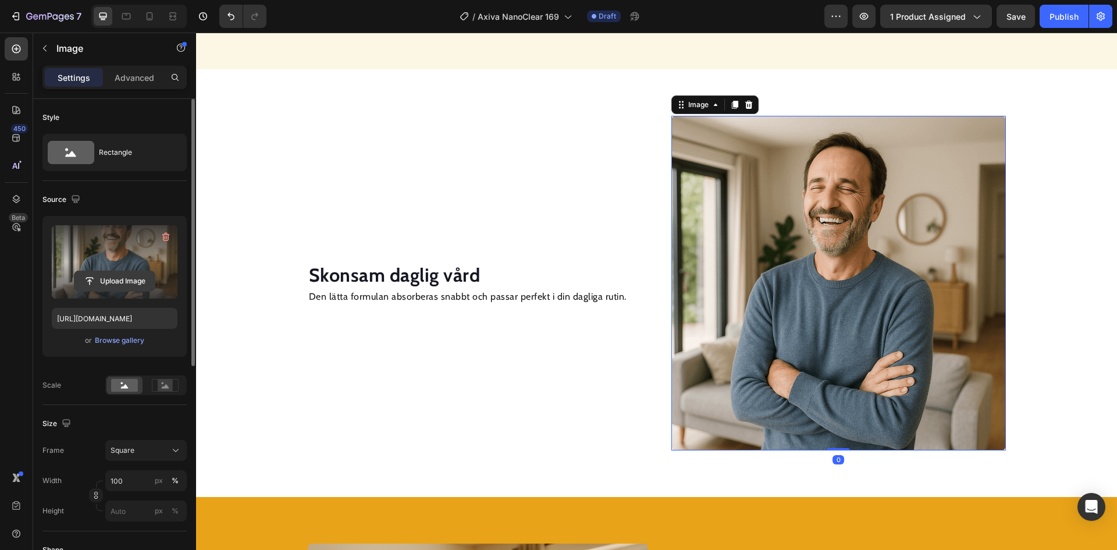
click at [126, 280] on input "file" at bounding box center [114, 281] width 80 height 20
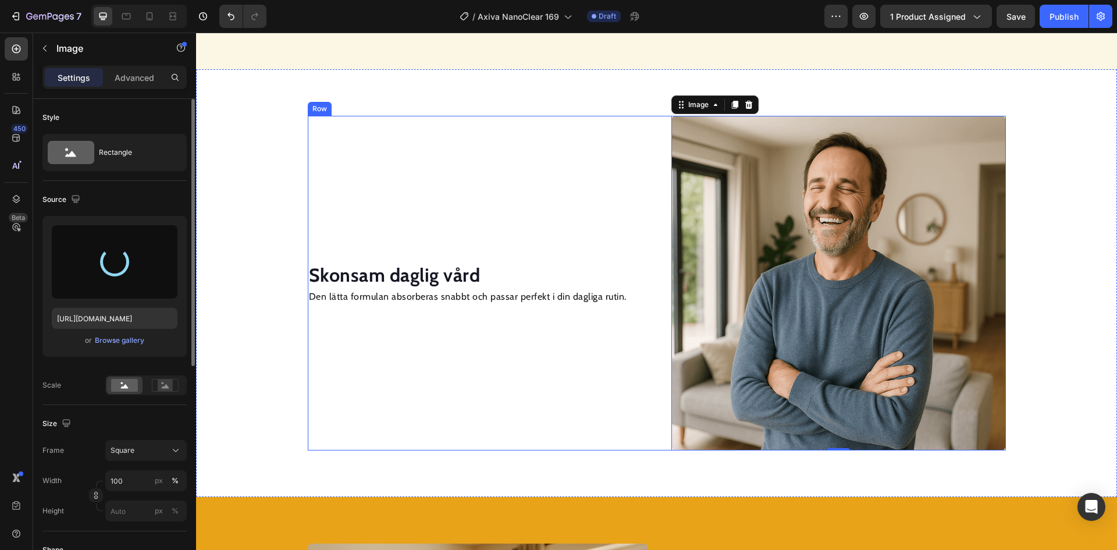
type input "[URL][DOMAIN_NAME]"
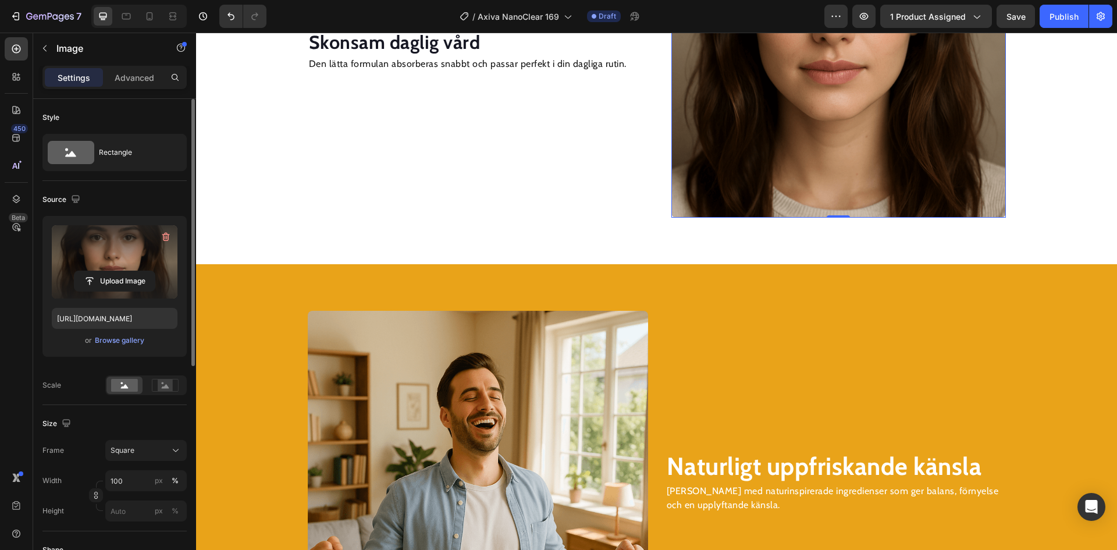
scroll to position [1513, 0]
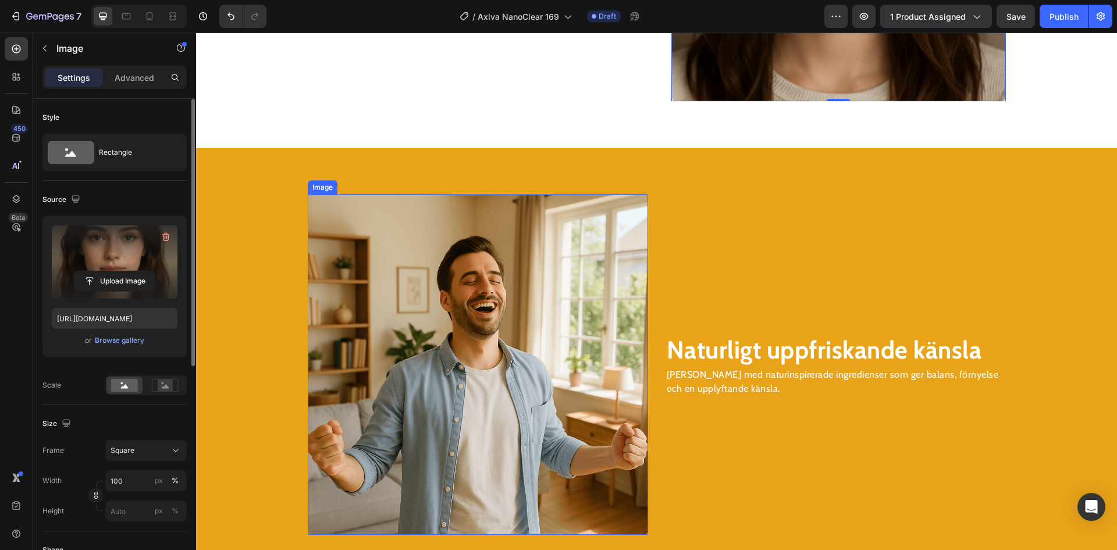
click at [418, 314] on img at bounding box center [478, 364] width 340 height 340
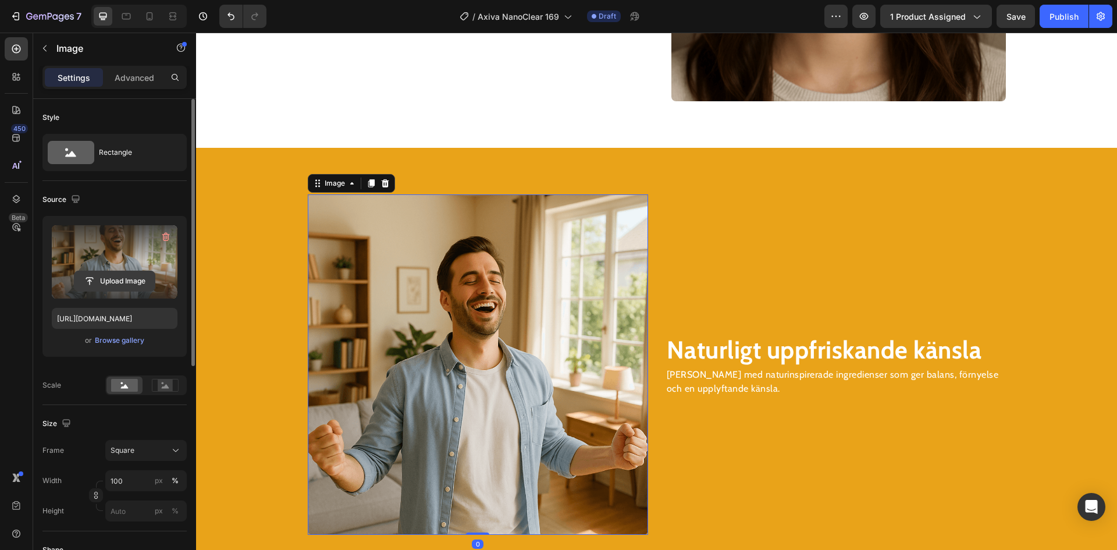
click at [137, 281] on input "file" at bounding box center [114, 281] width 80 height 20
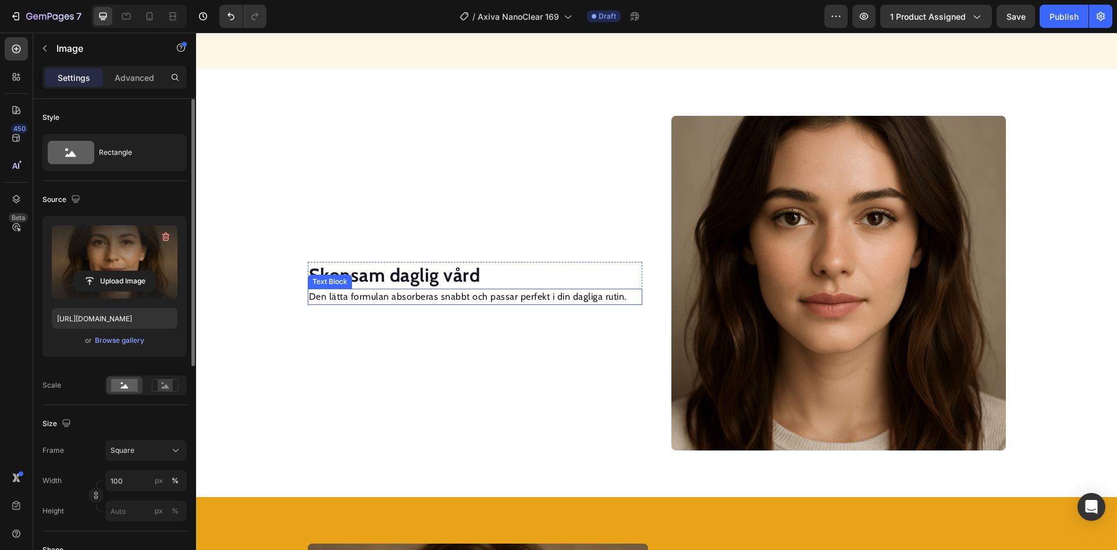
scroll to position [873, 0]
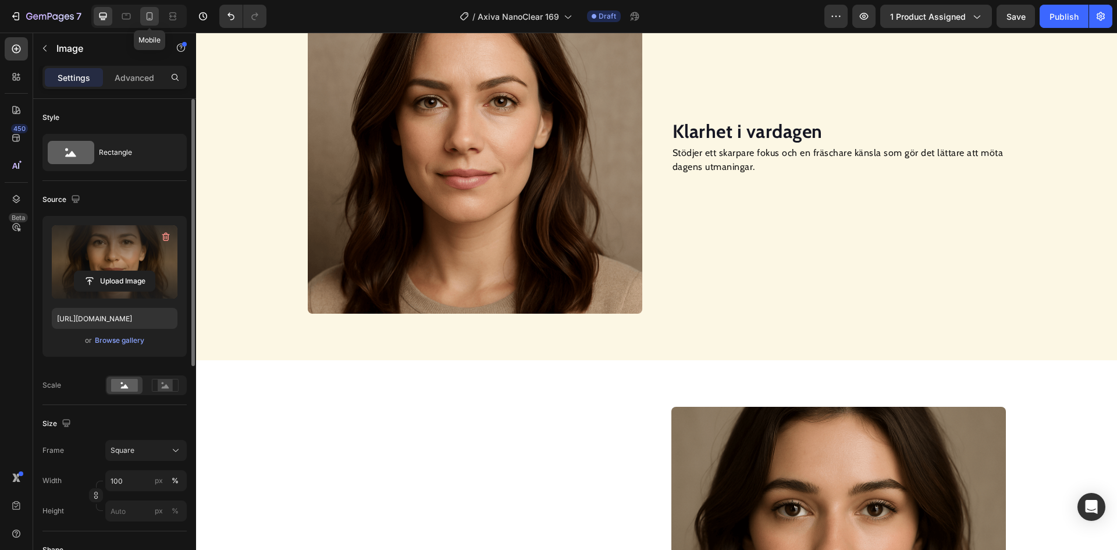
drag, startPoint x: 150, startPoint y: 16, endPoint x: 187, endPoint y: 27, distance: 38.5
click at [150, 15] on icon at bounding box center [150, 16] width 12 height 12
type input "[URL][DOMAIN_NAME]"
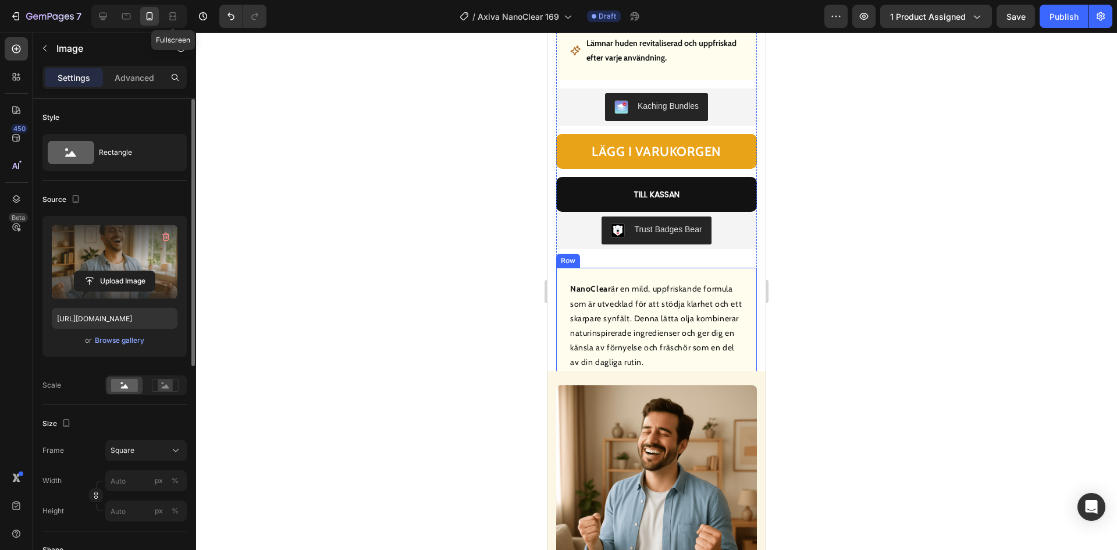
scroll to position [725, 0]
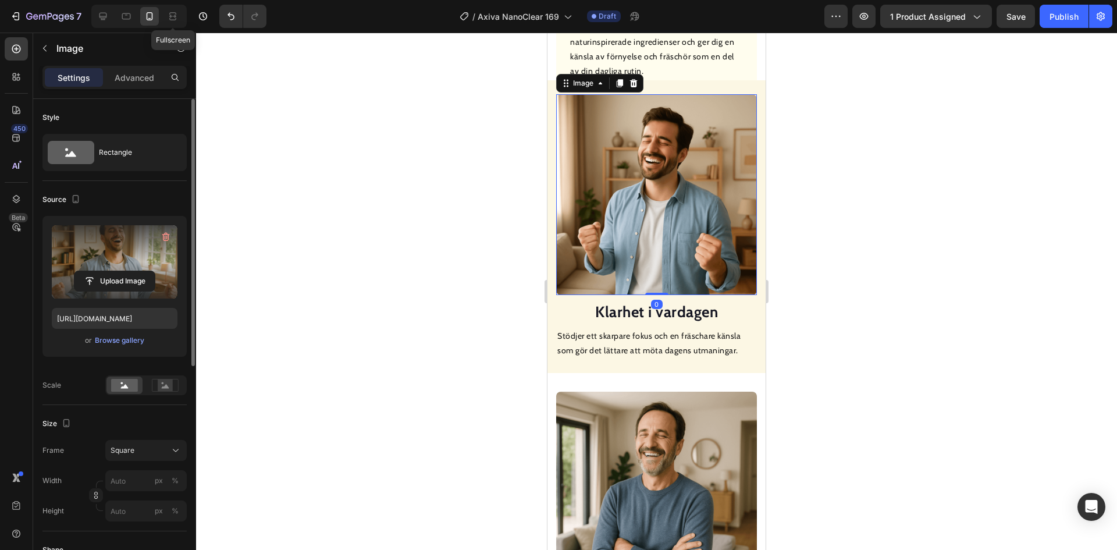
drag, startPoint x: 625, startPoint y: 194, endPoint x: 876, endPoint y: 266, distance: 261.0
click at [625, 194] on img at bounding box center [656, 194] width 201 height 201
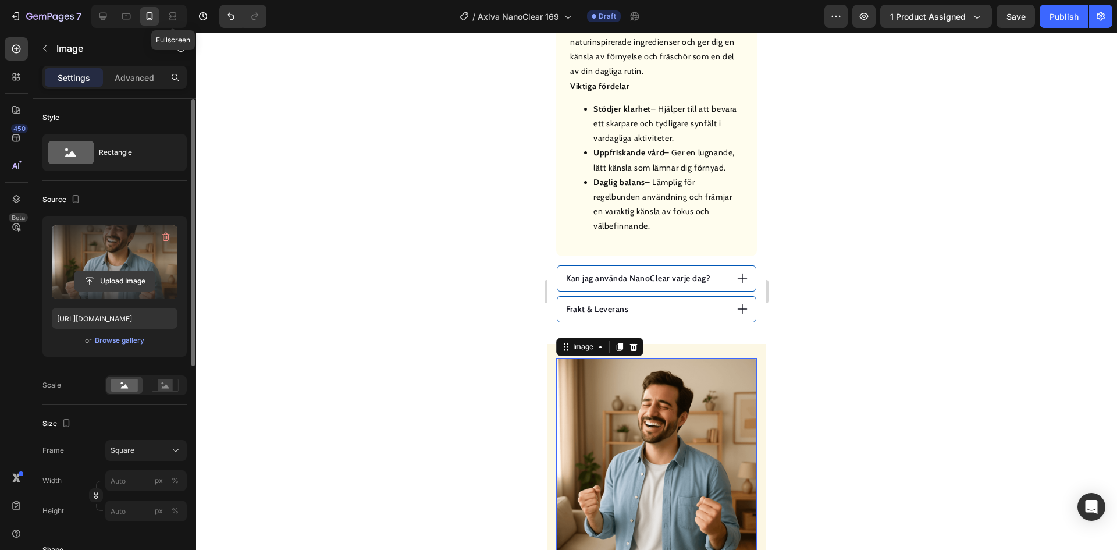
click at [134, 281] on input "file" at bounding box center [114, 281] width 80 height 20
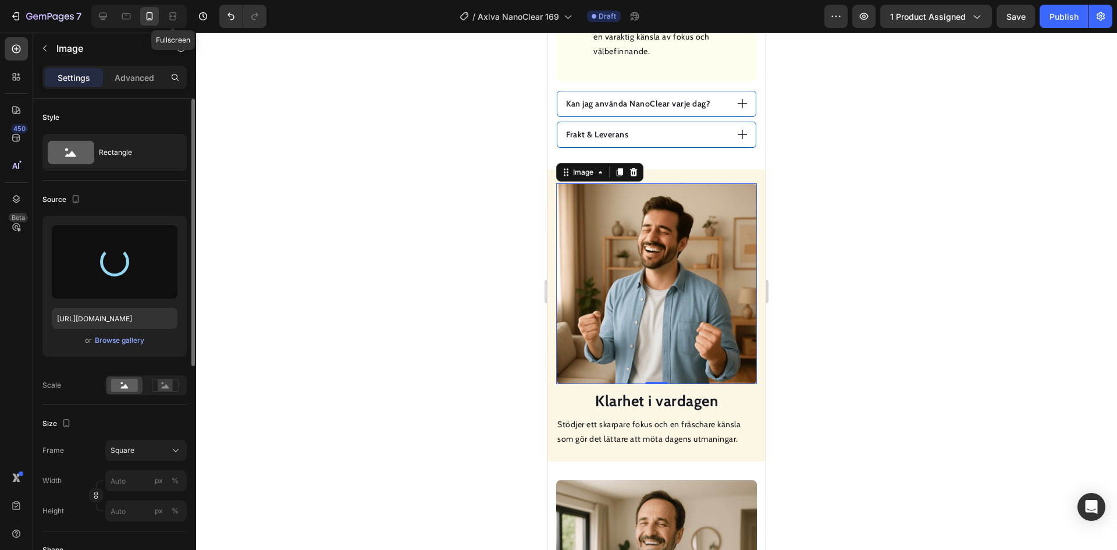
scroll to position [1016, 0]
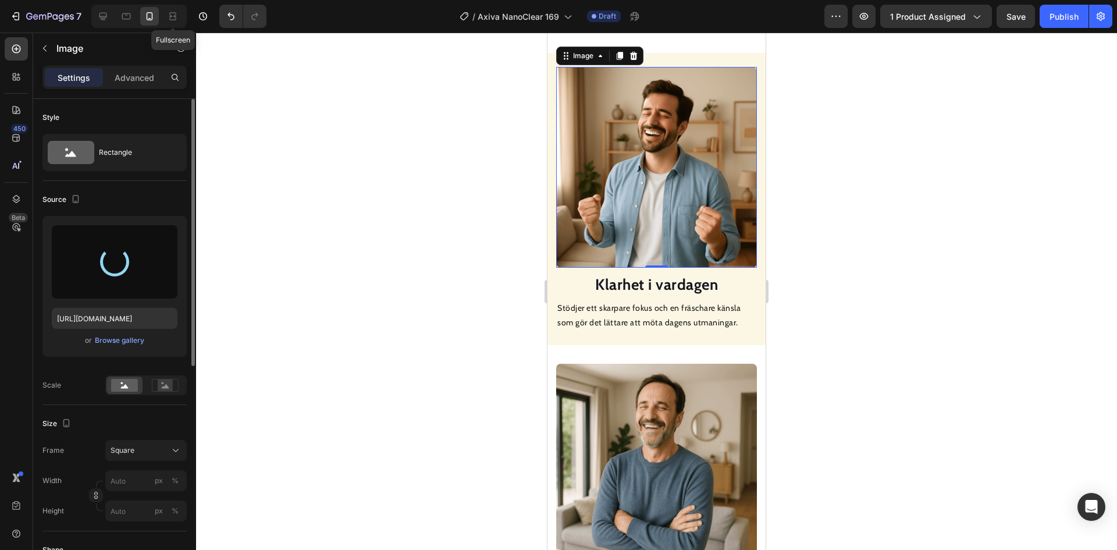
type input "[URL][DOMAIN_NAME]"
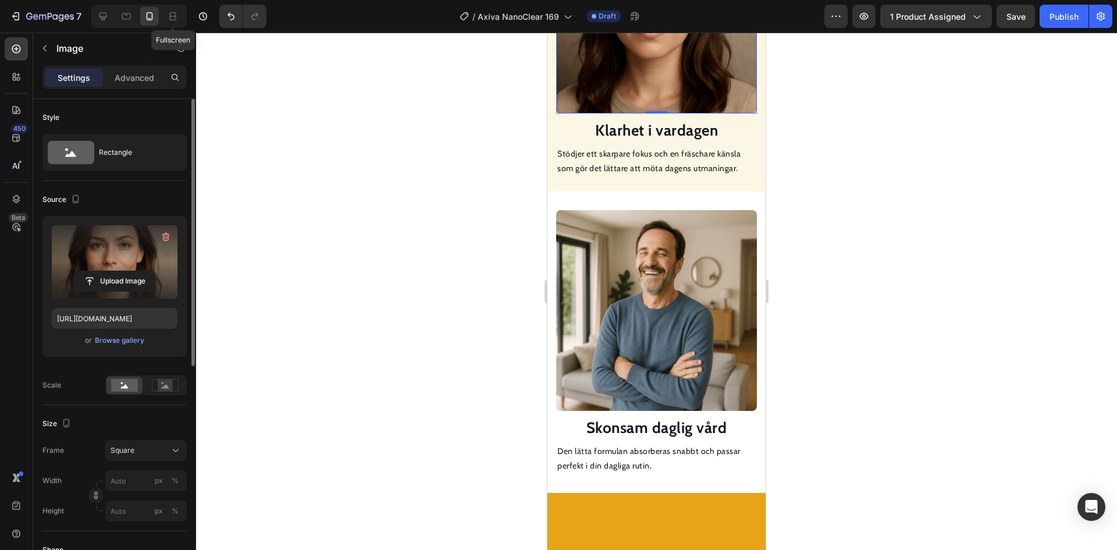
scroll to position [1249, 0]
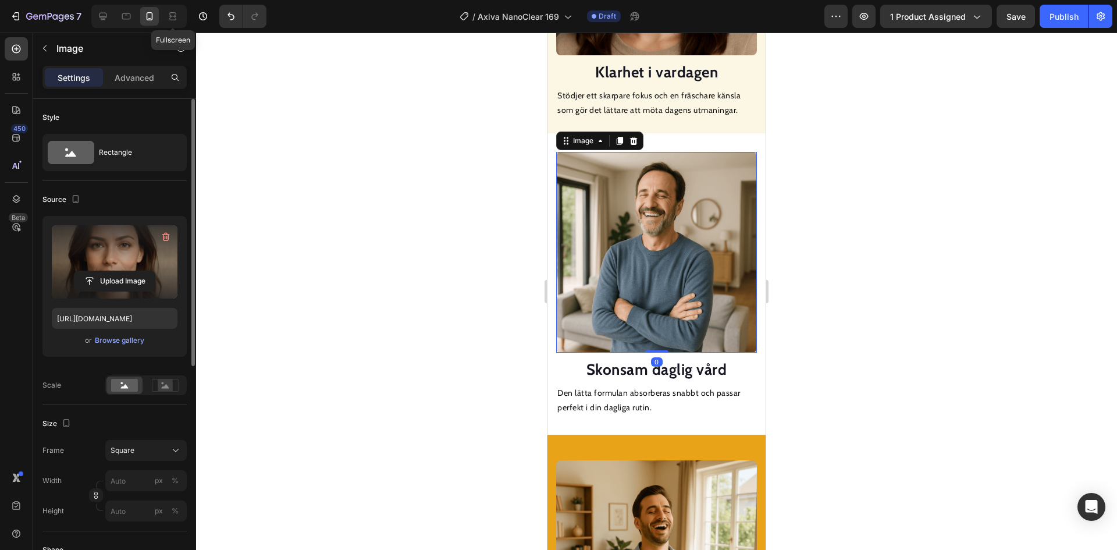
click at [598, 246] on img at bounding box center [656, 252] width 201 height 201
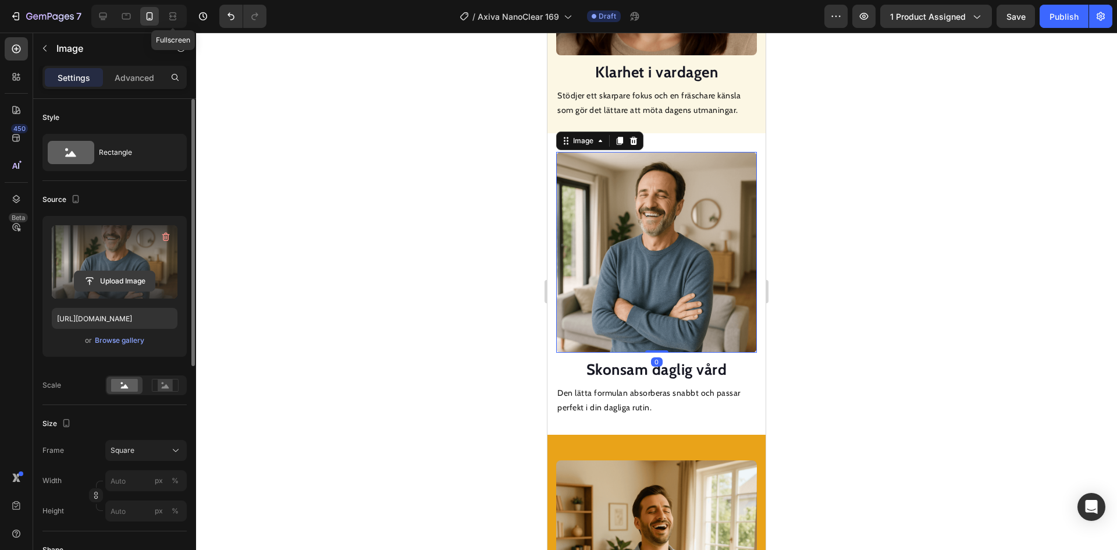
click at [130, 285] on input "file" at bounding box center [114, 281] width 80 height 20
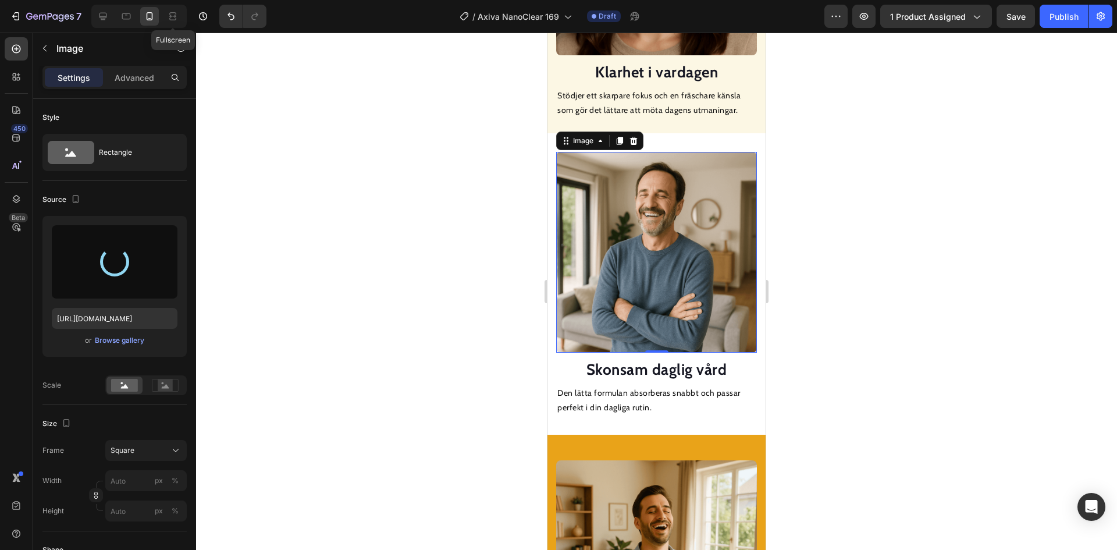
type input "[URL][DOMAIN_NAME]"
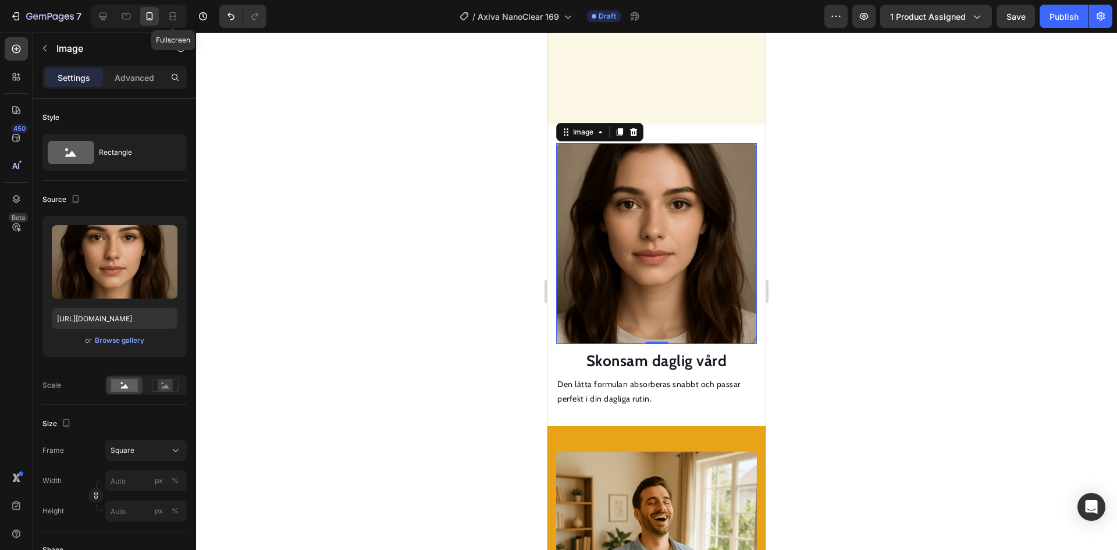
scroll to position [1598, 0]
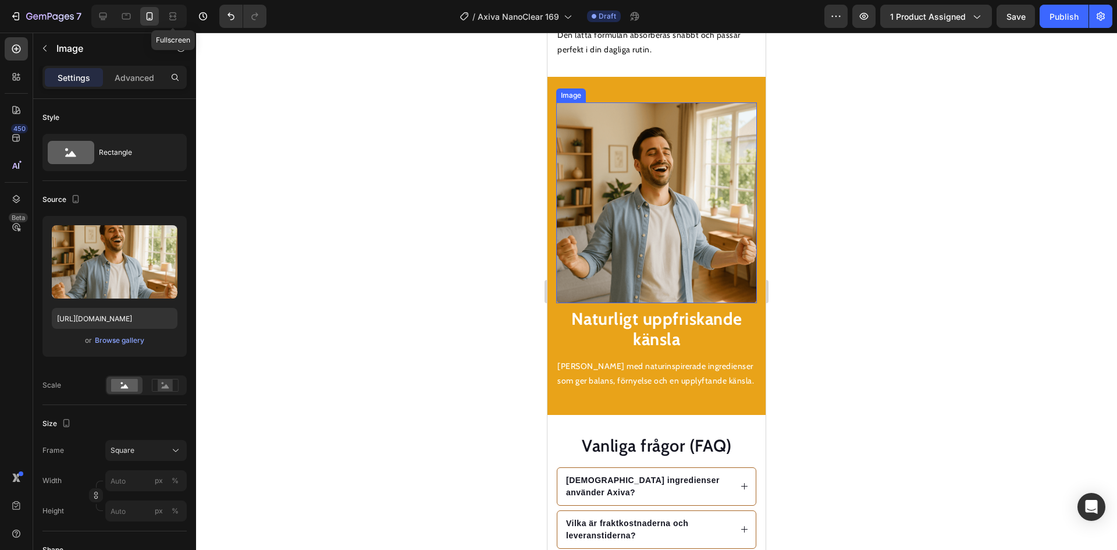
click at [656, 257] on img at bounding box center [656, 202] width 201 height 201
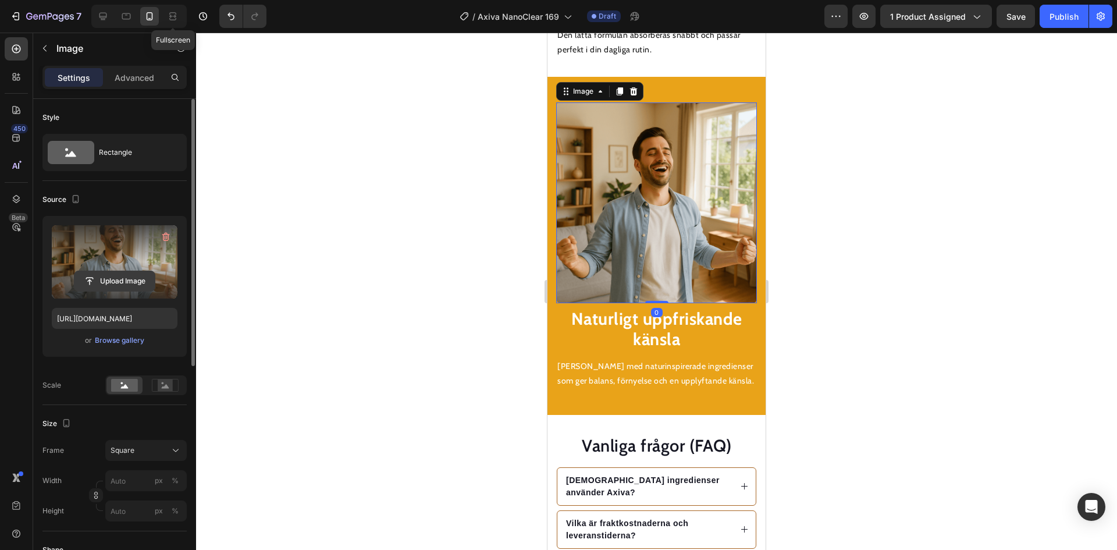
click at [124, 276] on input "file" at bounding box center [114, 281] width 80 height 20
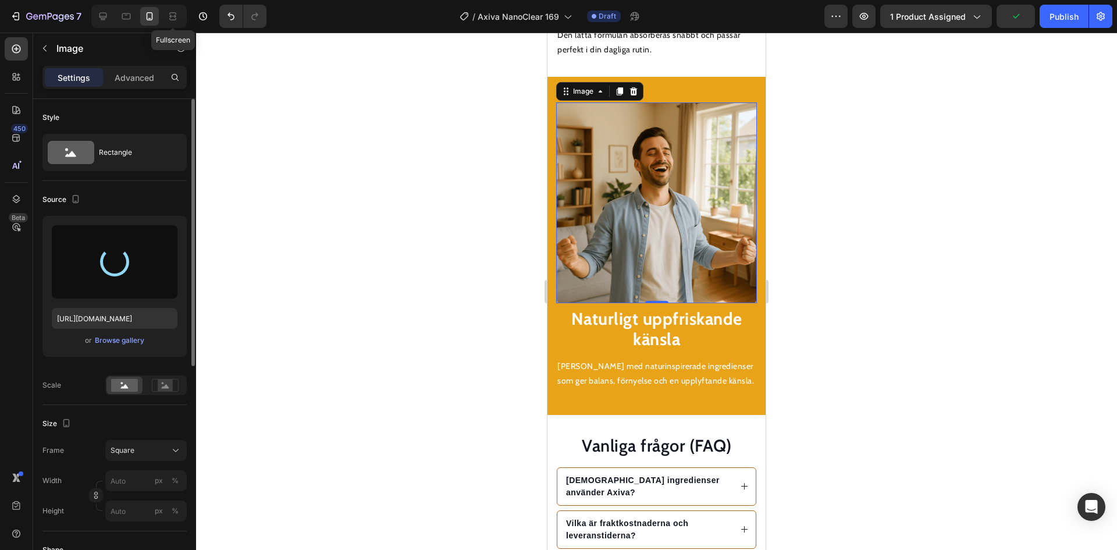
type input "[URL][DOMAIN_NAME]"
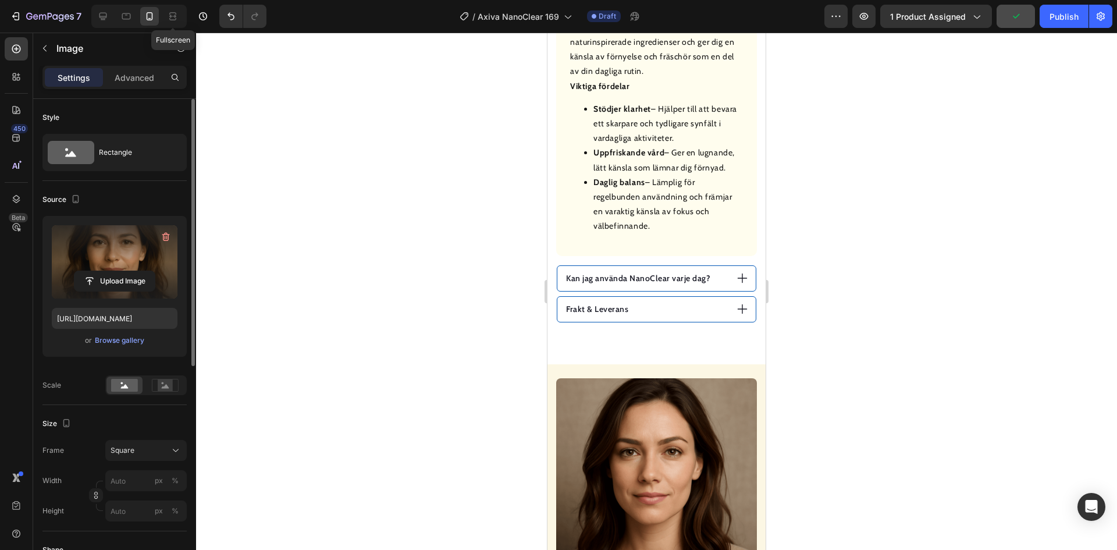
scroll to position [842, 0]
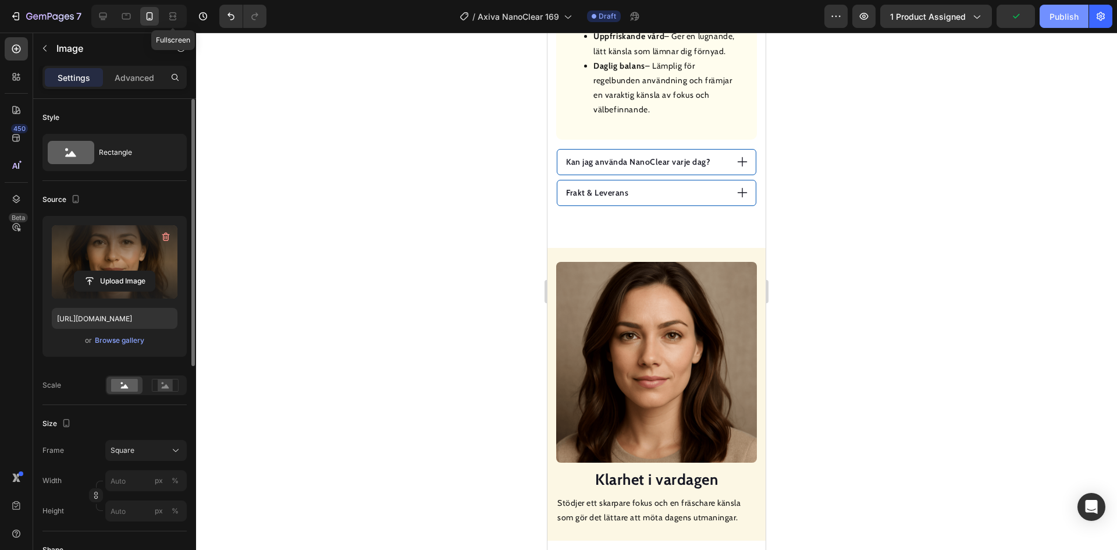
click at [1067, 13] on div "Publish" at bounding box center [1064, 16] width 29 height 12
